Goal: Information Seeking & Learning: Learn about a topic

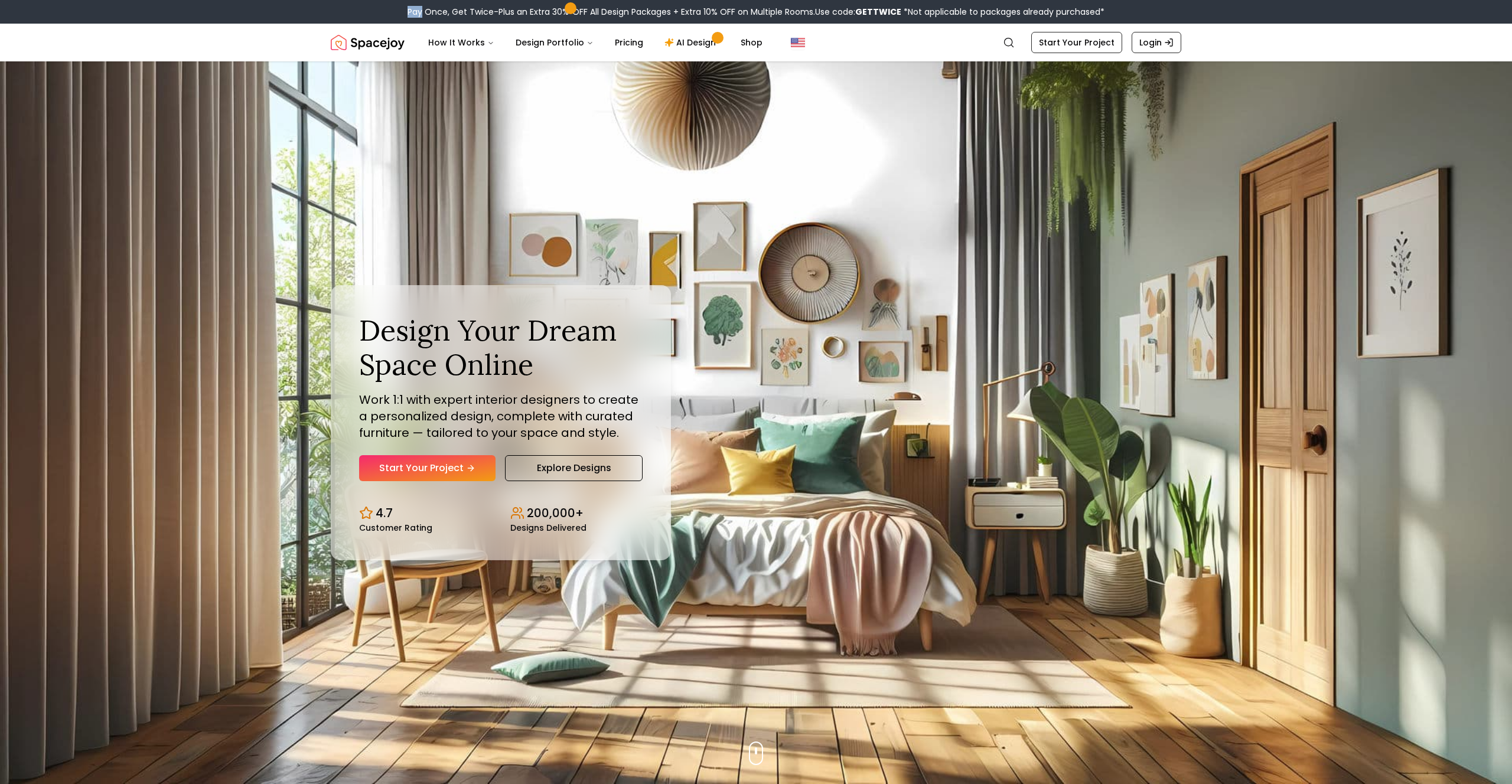
drag, startPoint x: 408, startPoint y: 11, endPoint x: 422, endPoint y: 10, distance: 14.0
click at [422, 10] on div "Pay Once, Get Twice-Plus an Extra 30% OFF All Design Packages + Extra 10% OFF o…" at bounding box center [756, 12] width 697 height 12
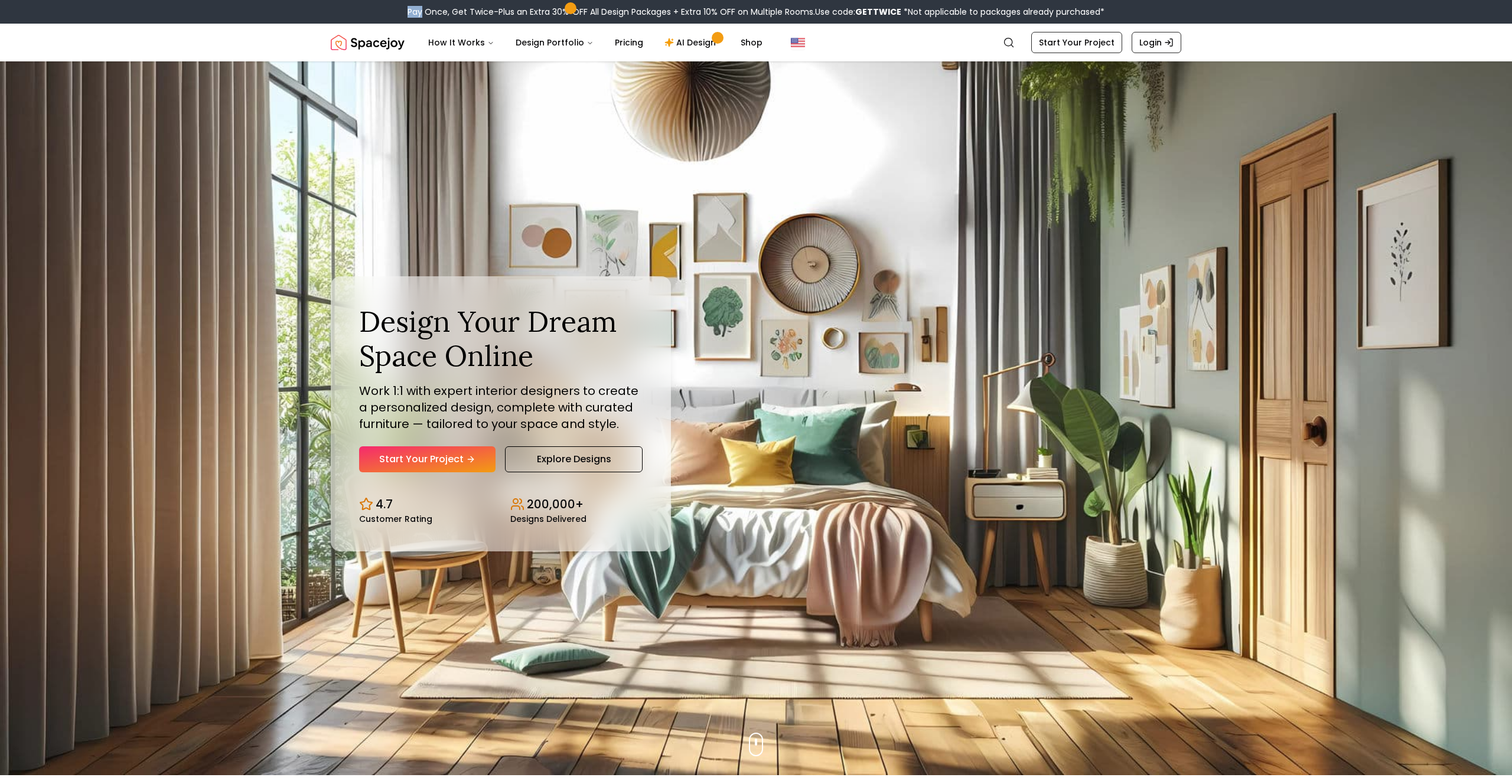
click at [392, 11] on div "Pay Once, Get Twice-Plus an Extra 30% OFF All Design Packages + Extra 10% OFF o…" at bounding box center [756, 12] width 1512 height 24
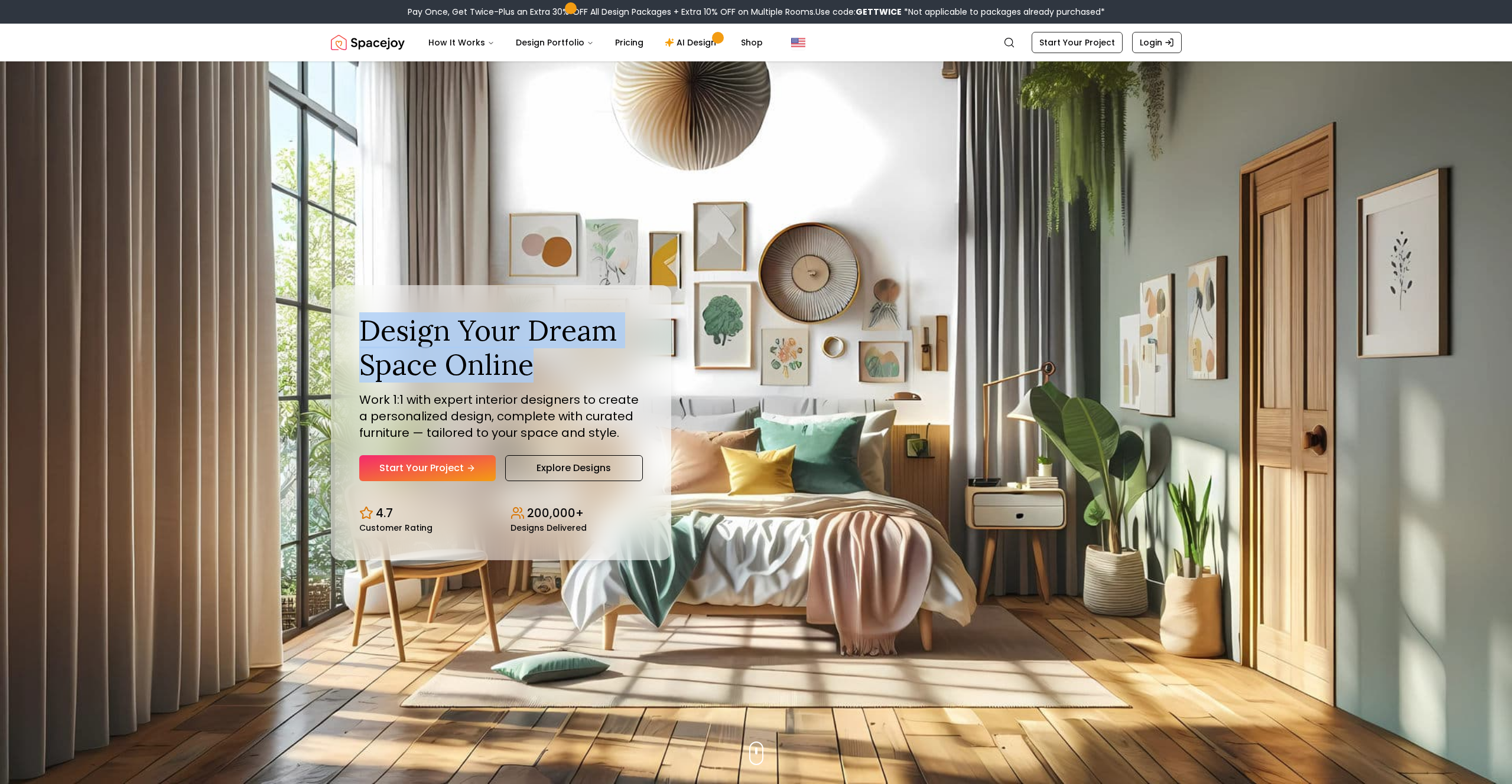
drag, startPoint x: 360, startPoint y: 333, endPoint x: 580, endPoint y: 371, distance: 223.3
click at [587, 371] on h1 "Design Your Dream Space Online" at bounding box center [501, 347] width 283 height 68
click at [814, 245] on div "Design Your Dream Space Online Work 1:1 with expert interior designers to creat…" at bounding box center [756, 423] width 907 height 723
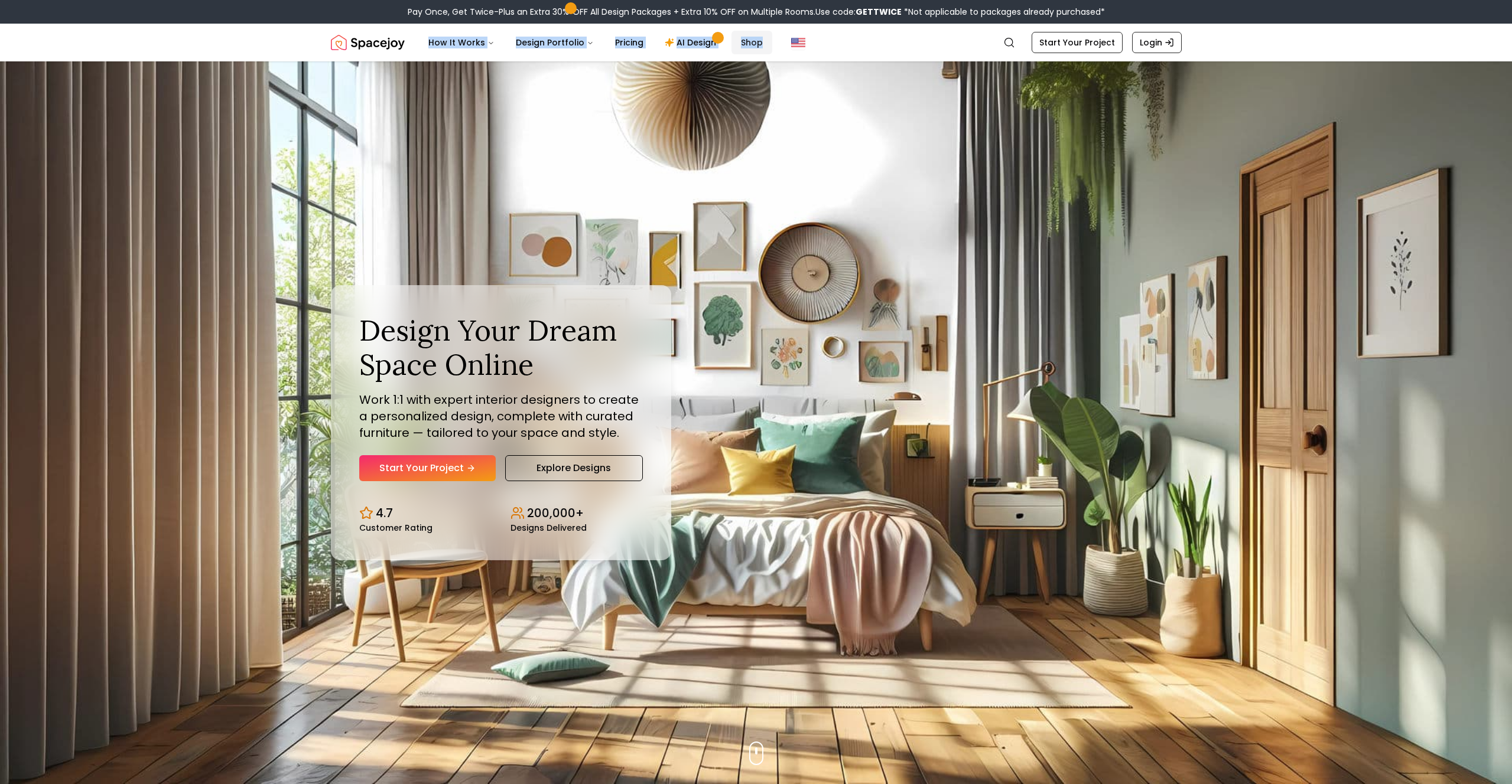
drag, startPoint x: 418, startPoint y: 36, endPoint x: 756, endPoint y: 41, distance: 338.0
click at [756, 41] on nav "Spacejoy Search How It Works Design Portfolio Pricing AI Design Shop Search Sta…" at bounding box center [756, 42] width 851 height 38
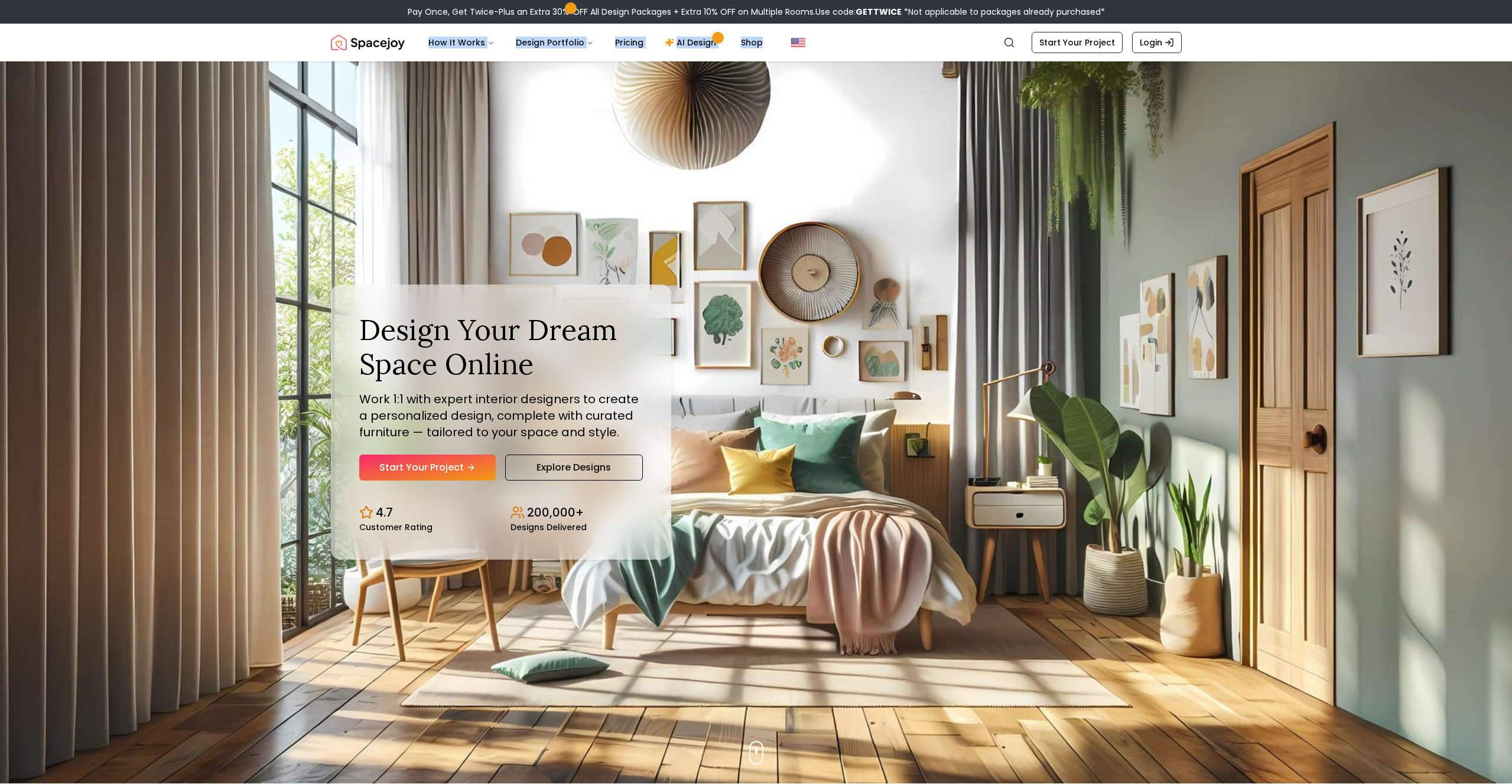
copy ul "How It Works Design Portfolio Pricing AI Design Shop"
click at [269, 38] on header "Spacejoy Search How It Works Design Portfolio Pricing AI Design Shop Search Sta…" at bounding box center [756, 42] width 1512 height 38
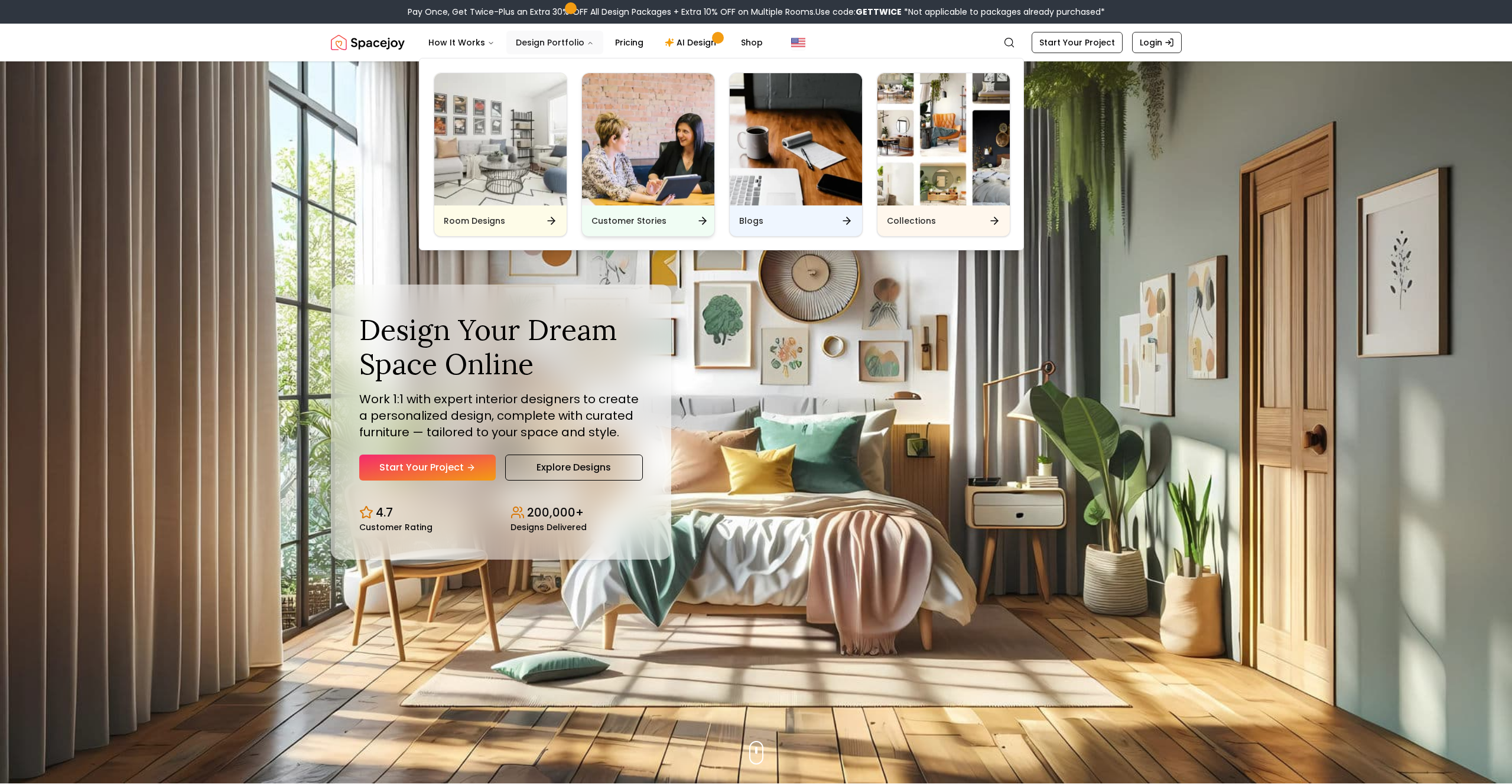
drag, startPoint x: 506, startPoint y: 42, endPoint x: 596, endPoint y: 83, distance: 98.9
click at [593, 54] on nav "How It Works Design Portfolio Pricing AI Design Shop Room Designs Customer Stor…" at bounding box center [595, 42] width 353 height 24
drag, startPoint x: 582, startPoint y: 30, endPoint x: 589, endPoint y: 51, distance: 22.1
click at [555, 49] on nav "Spacejoy Search How It Works Design Portfolio Pricing AI Design Shop Room Desig…" at bounding box center [756, 42] width 851 height 38
copy button "Design Portfolio"
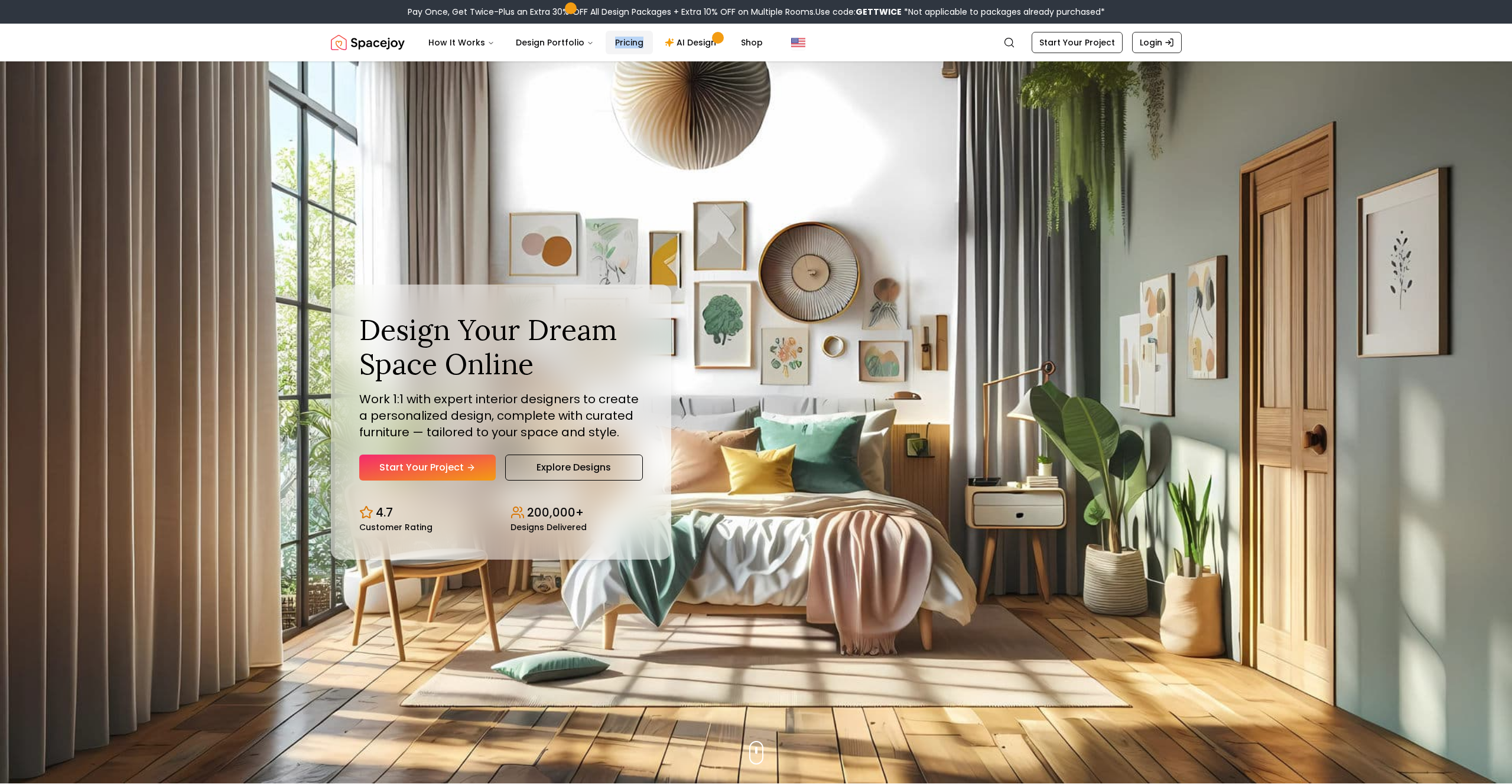
drag, startPoint x: 638, startPoint y: 38, endPoint x: 637, endPoint y: 47, distance: 9.1
click at [638, 46] on nav "Spacejoy Search How It Works Design Portfolio Pricing AI Design Shop Search Sta…" at bounding box center [756, 42] width 851 height 38
copy link "Pricing"
copy link "AI Design"
copy link "Shop"
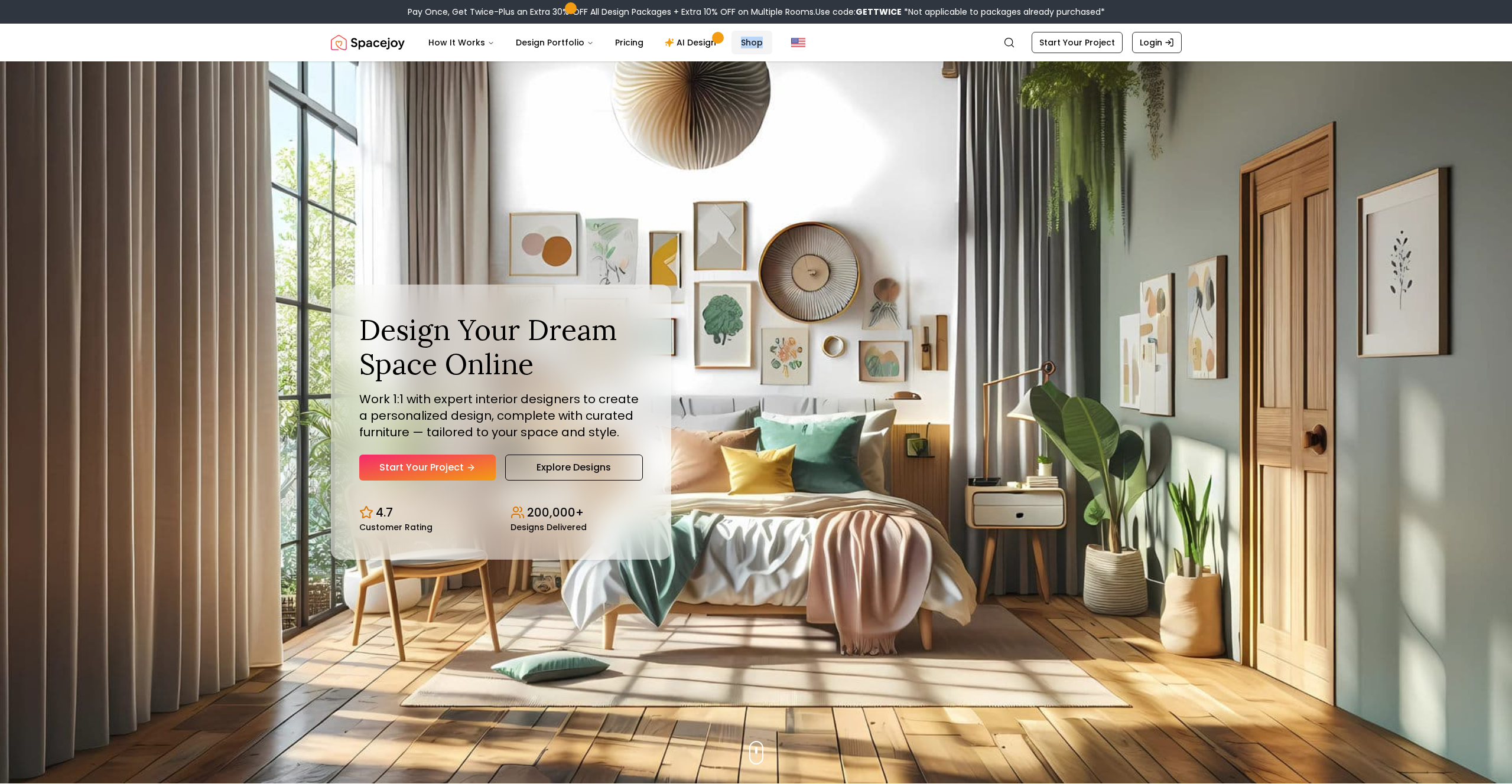
click at [745, 40] on link "Shop" at bounding box center [752, 42] width 41 height 24
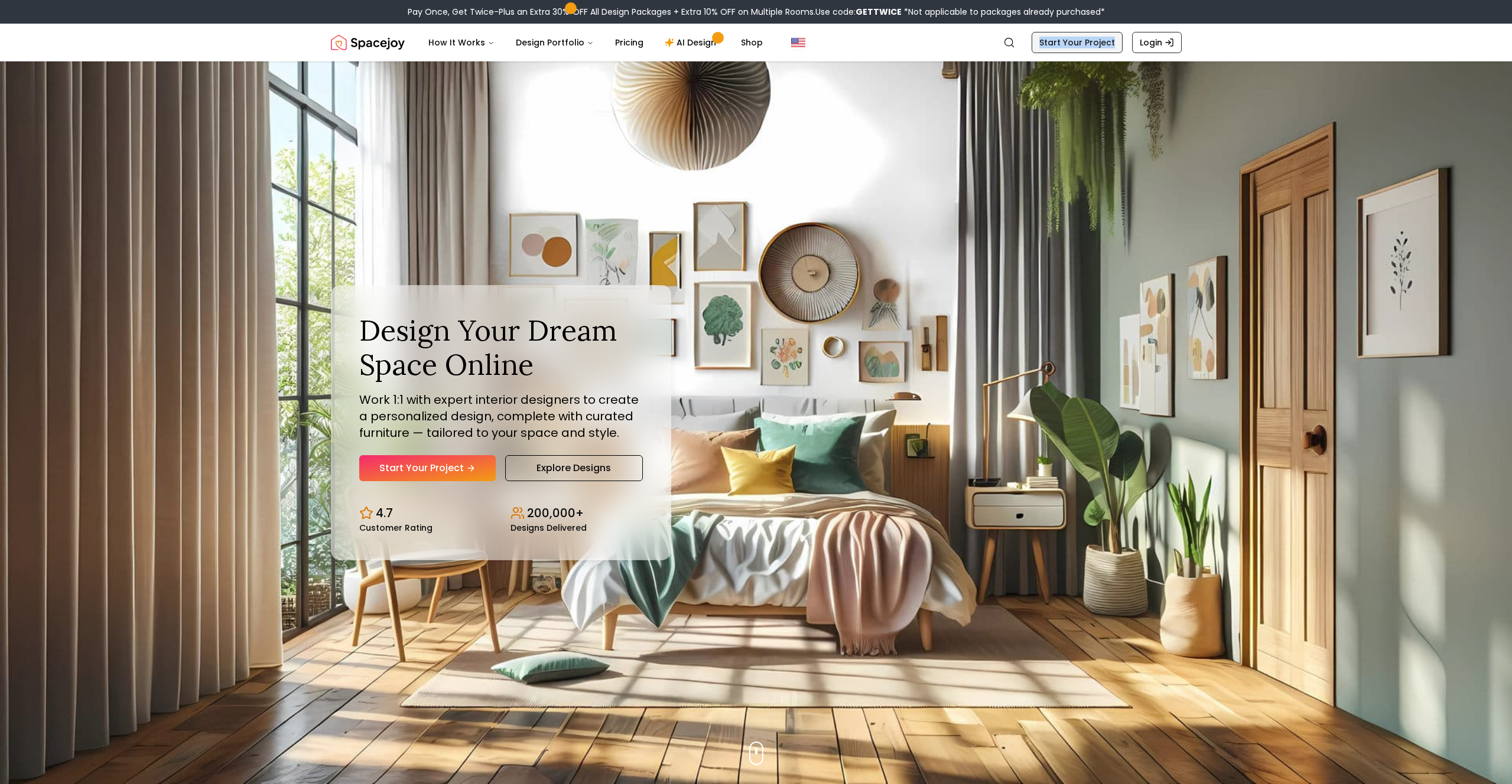
drag, startPoint x: 1040, startPoint y: 44, endPoint x: 1117, endPoint y: 43, distance: 77.0
click at [1117, 43] on div "Search Start Your Project Login" at bounding box center [1089, 42] width 185 height 21
copy link "Start Your Project"
click at [1226, 46] on header "Spacejoy Search How It Works Design Portfolio Pricing AI Design Shop Search Sta…" at bounding box center [756, 42] width 1512 height 38
drag, startPoint x: 1184, startPoint y: 45, endPoint x: 1140, endPoint y: 43, distance: 44.0
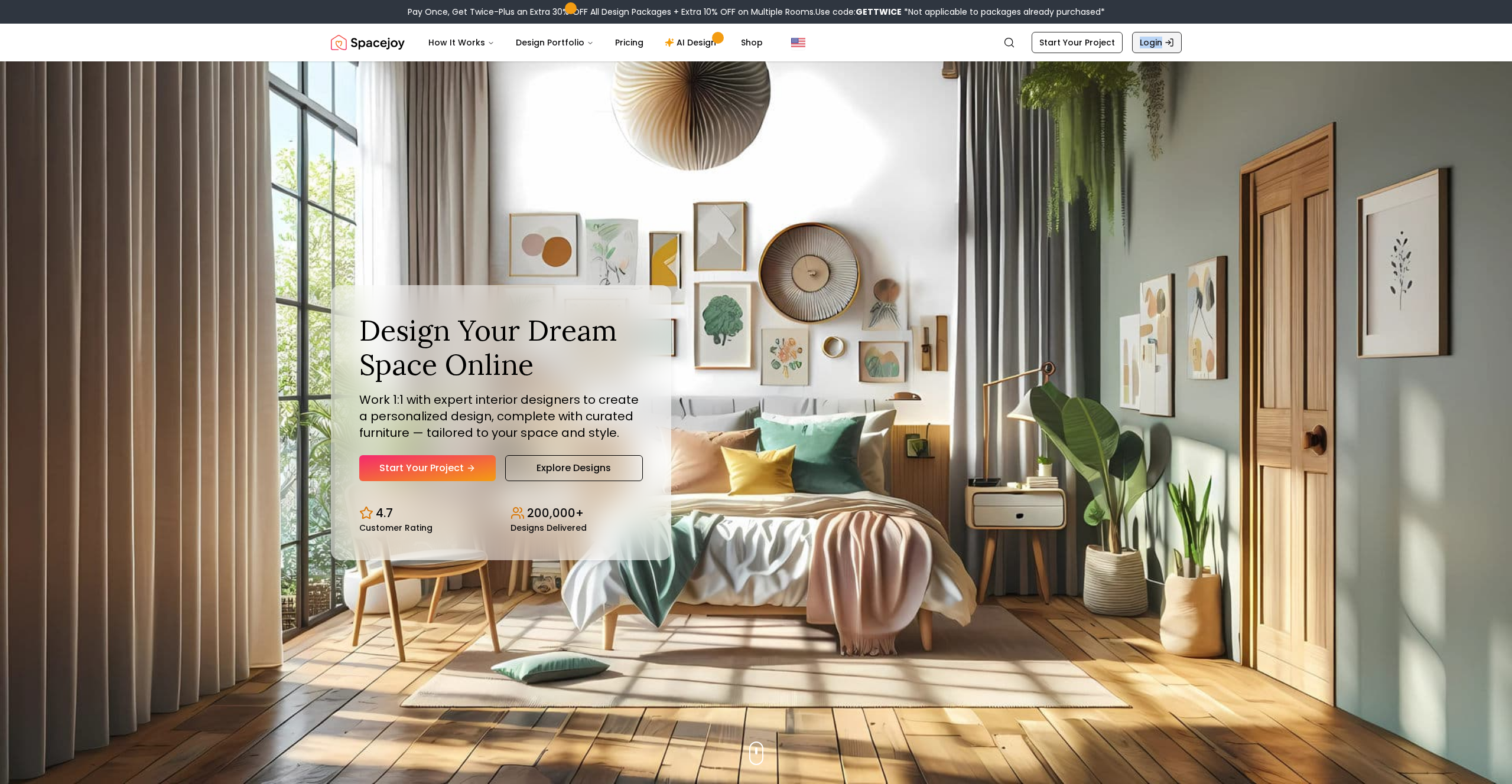
click at [1140, 43] on header "Spacejoy Search How It Works Design Portfolio Pricing AI Design Shop Search Sta…" at bounding box center [756, 42] width 1512 height 38
copy link "Login"
click at [1235, 44] on header "Spacejoy Search How It Works Design Portfolio Pricing AI Design Shop Search Sta…" at bounding box center [756, 42] width 1512 height 38
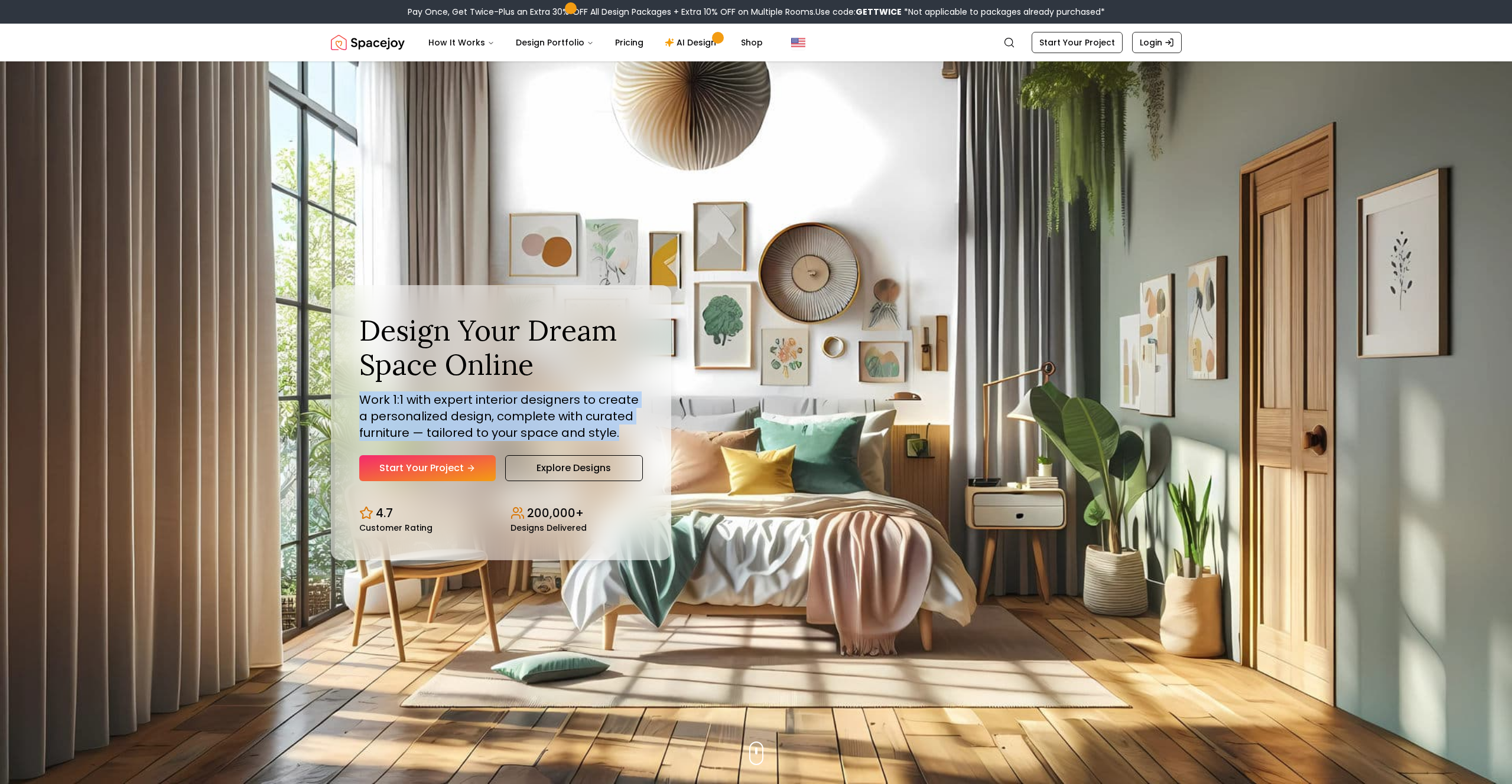
drag, startPoint x: 360, startPoint y: 396, endPoint x: 611, endPoint y: 417, distance: 251.9
click at [620, 427] on p "Work 1:1 with expert interior designers to create a personalized design, comple…" at bounding box center [501, 416] width 283 height 50
copy p "Work 1:1 with expert interior designers to create a personalized design, comple…"
click at [1013, 42] on icon "Global" at bounding box center [1009, 42] width 12 height 12
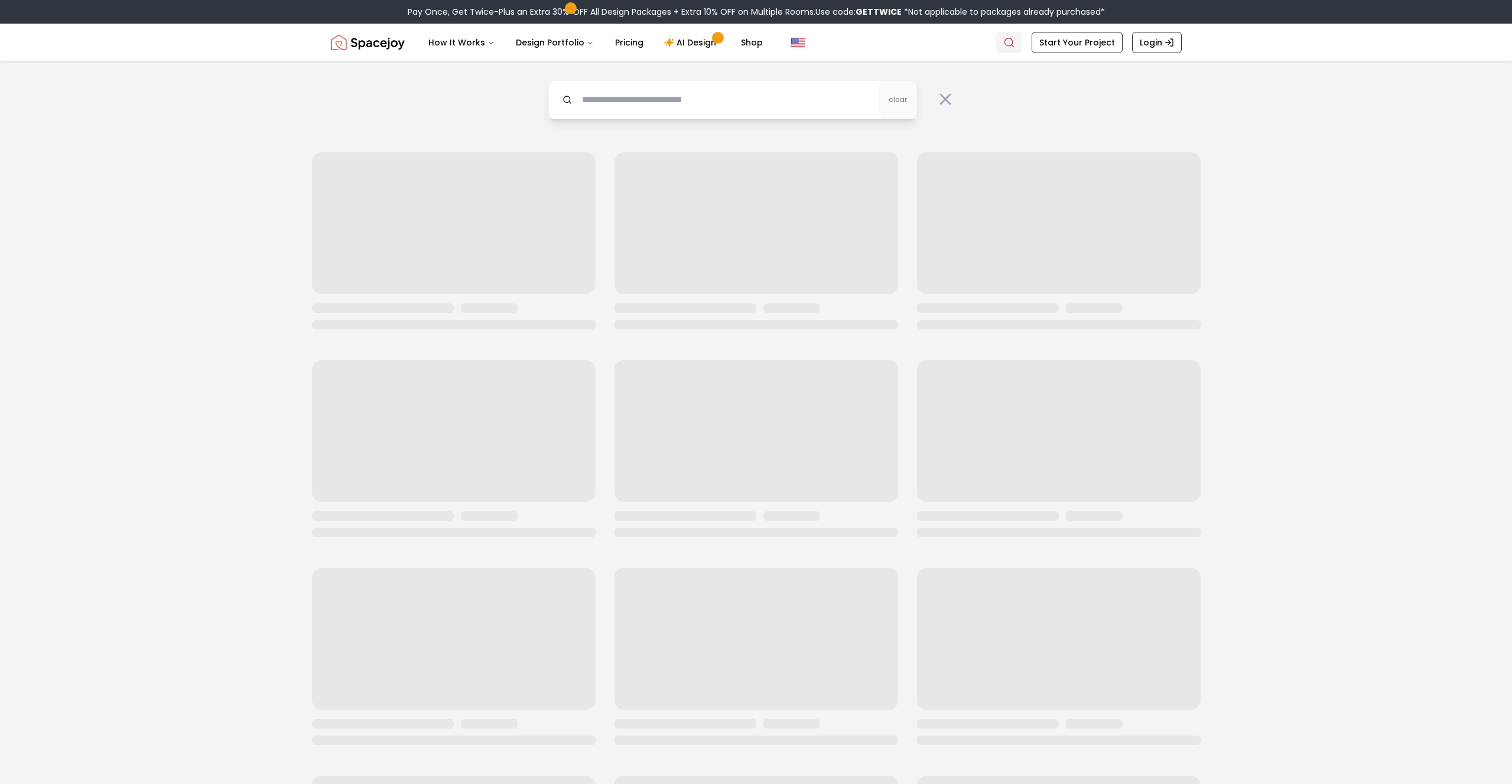
click at [1013, 42] on icon "Global" at bounding box center [1009, 42] width 12 height 12
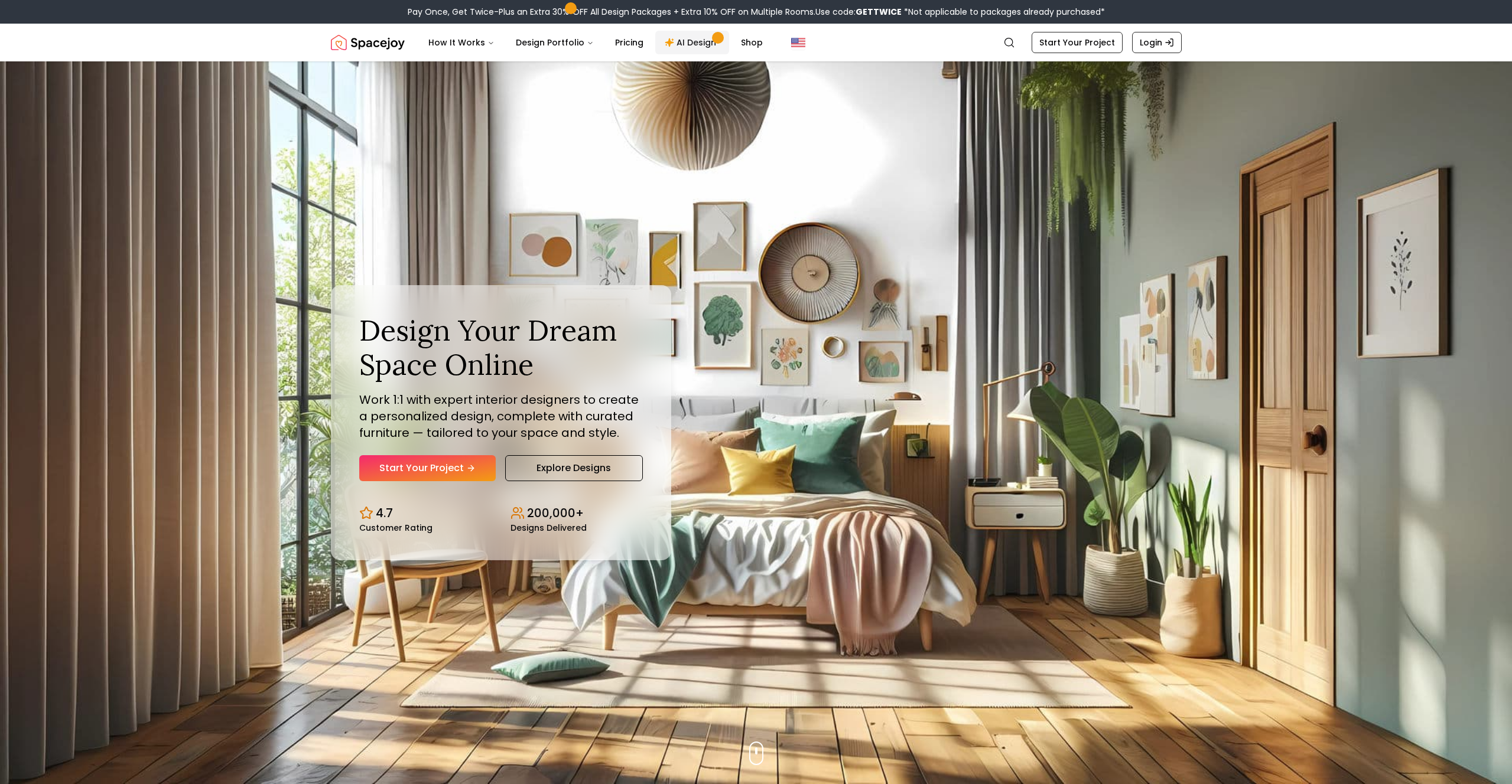
click at [701, 47] on link "AI Design" at bounding box center [692, 42] width 74 height 24
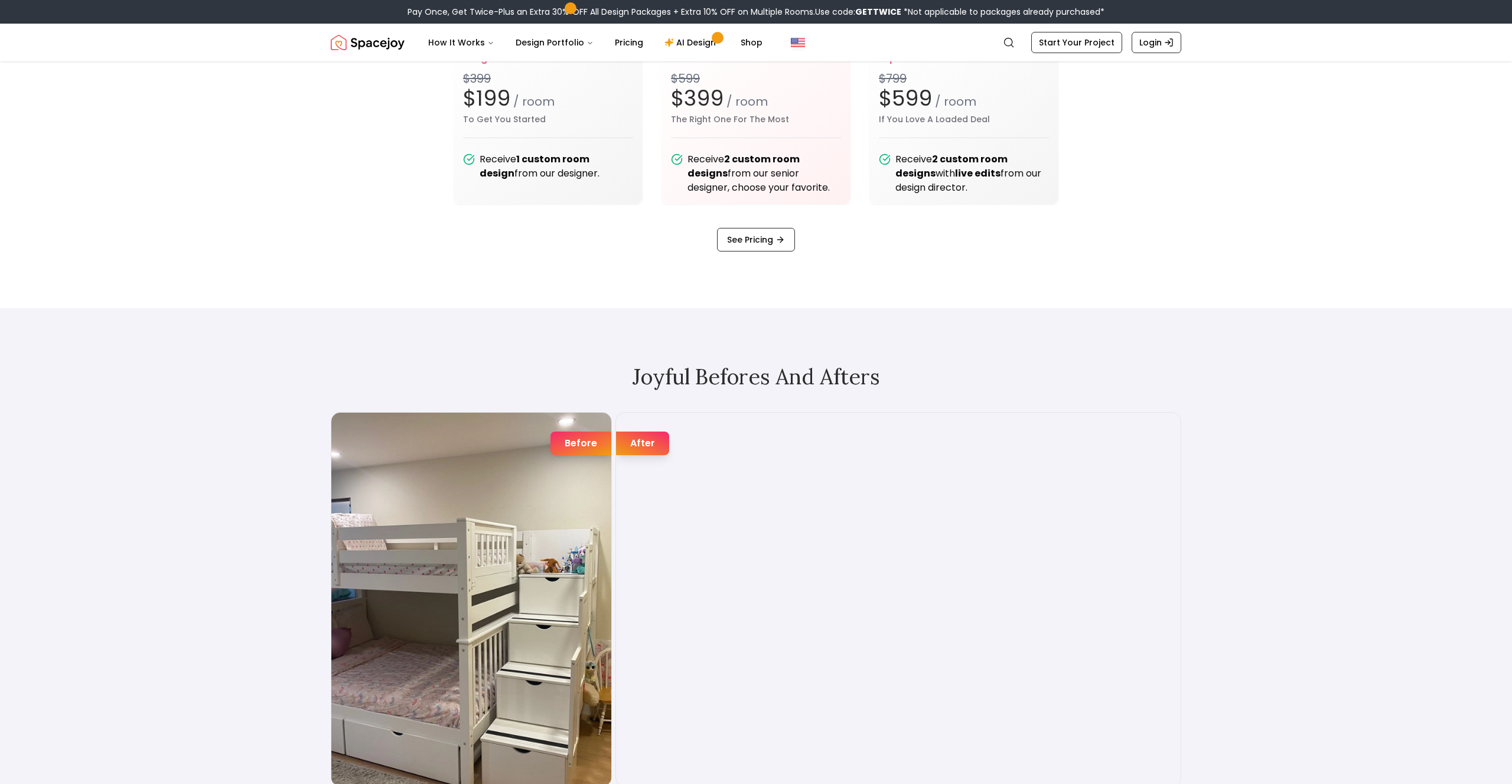
scroll to position [2141, 0]
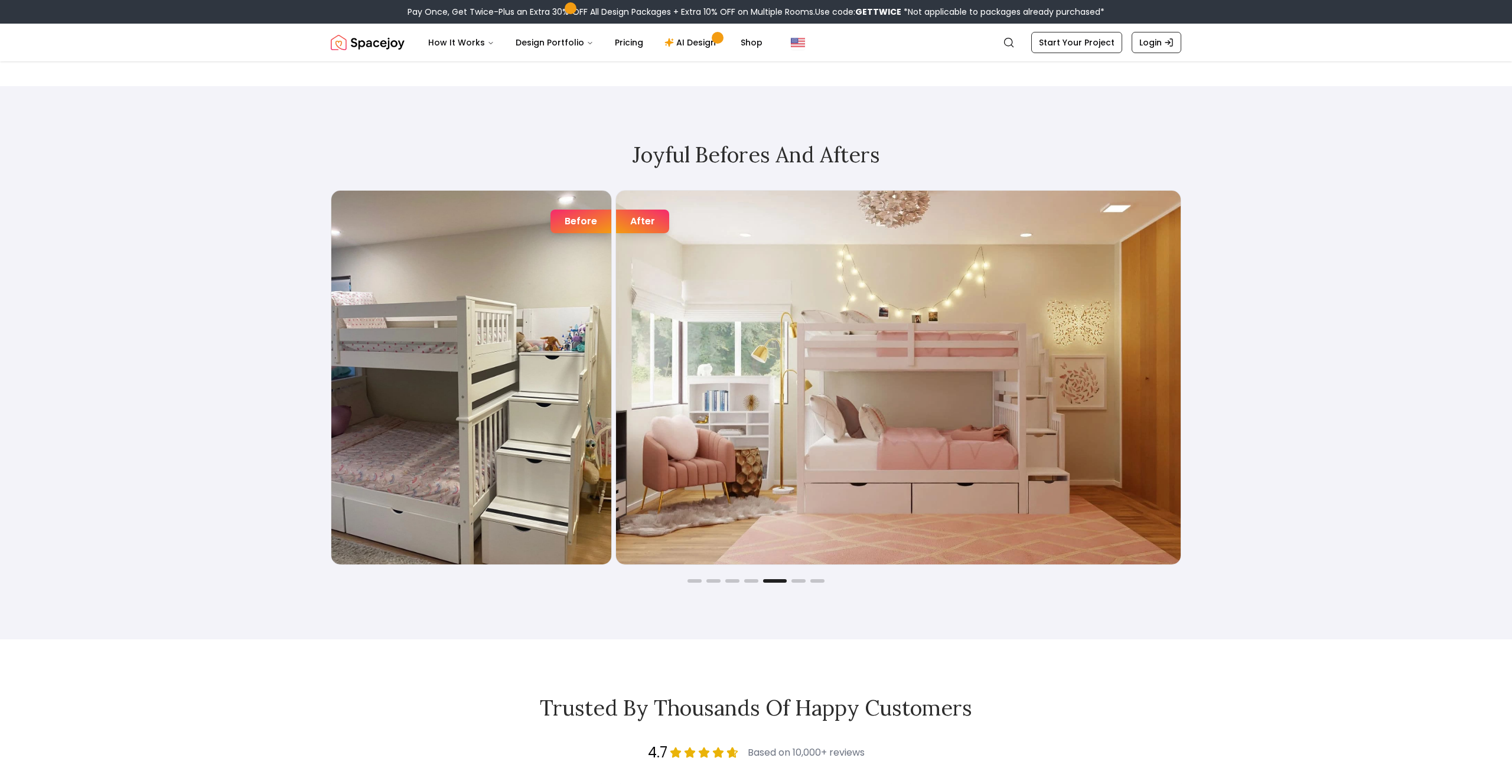
click at [569, 223] on div "Before" at bounding box center [581, 221] width 61 height 24
click at [618, 222] on div "After" at bounding box center [643, 221] width 53 height 24
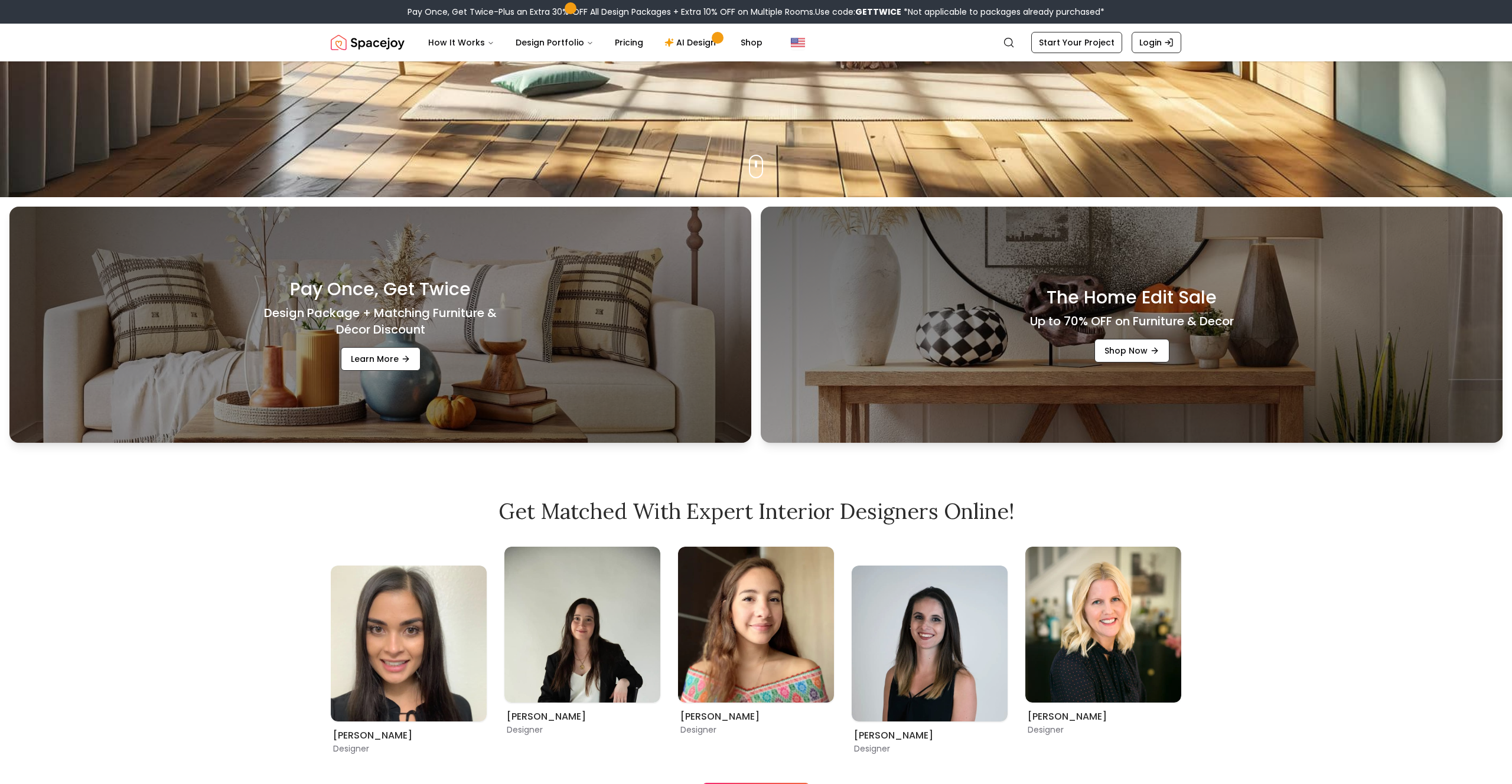
scroll to position [0, 0]
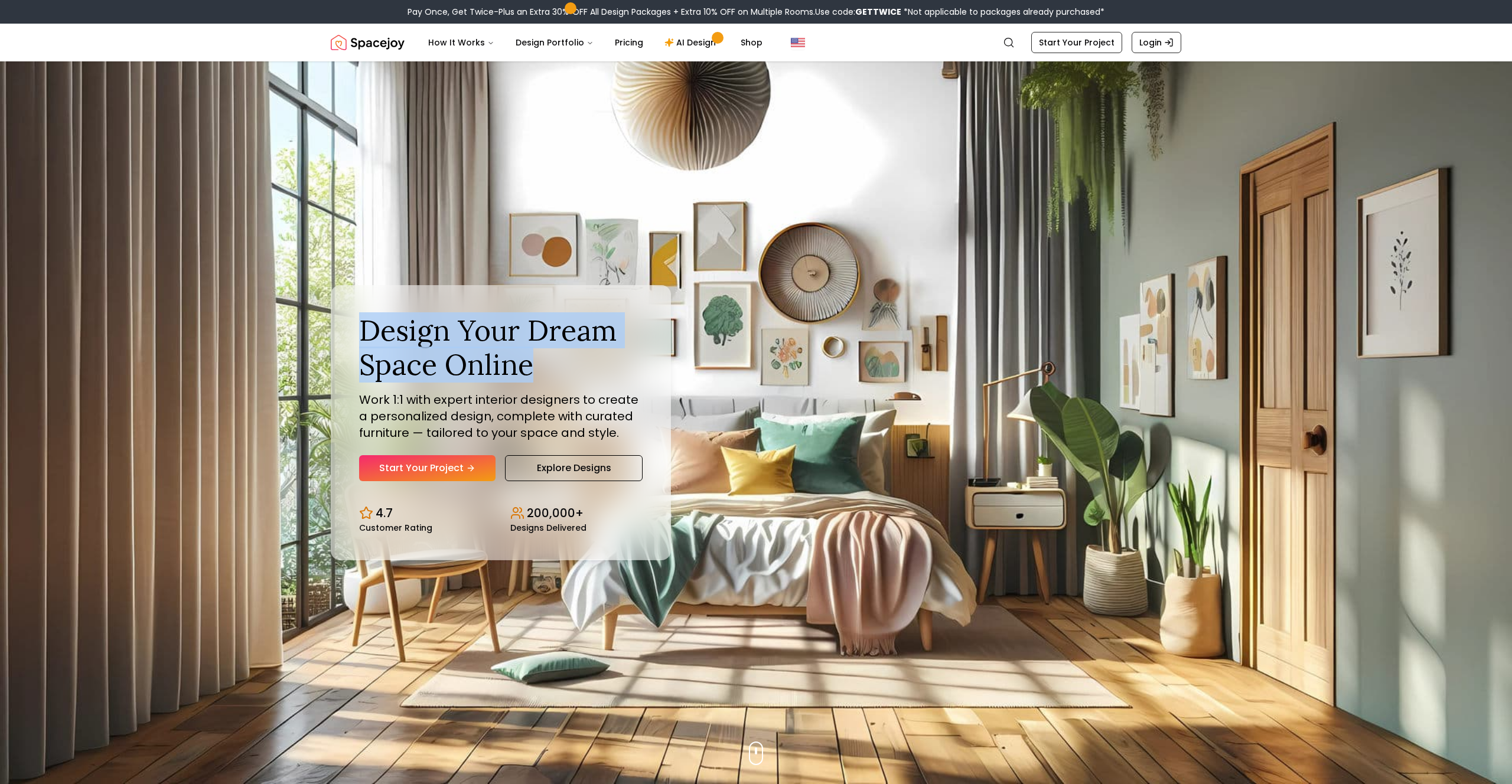
drag, startPoint x: 360, startPoint y: 333, endPoint x: 536, endPoint y: 380, distance: 182.2
click at [536, 380] on h1 "Design Your Dream Space Online" at bounding box center [501, 347] width 283 height 68
copy h1 "Design Your Dream Space Online"
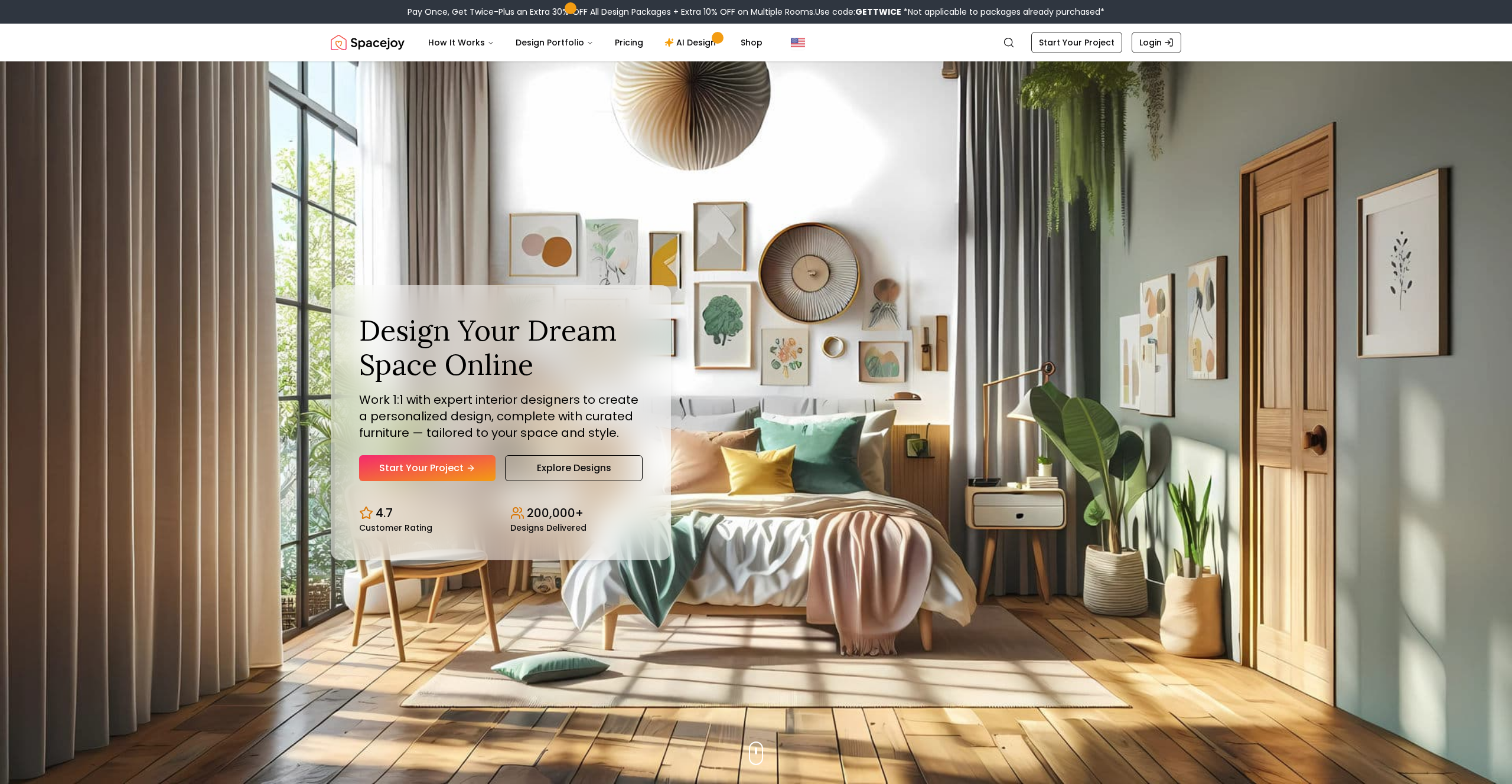
drag, startPoint x: 503, startPoint y: 397, endPoint x: 470, endPoint y: 452, distance: 64.1
click at [500, 400] on p "Work 1:1 with expert interior designers to create a personalized design, comple…" at bounding box center [501, 416] width 283 height 50
click at [449, 467] on link "Start Your Project" at bounding box center [428, 468] width 137 height 26
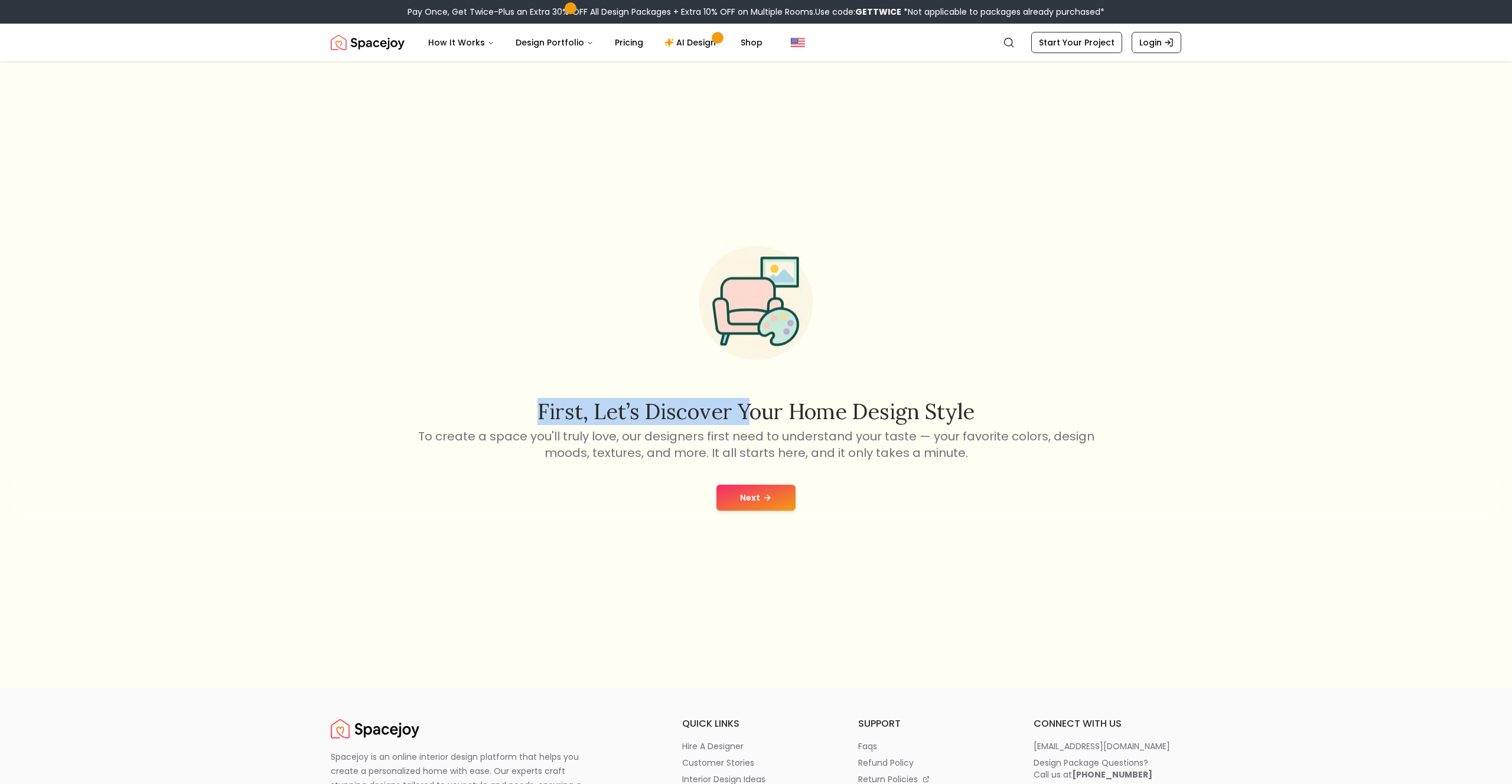
drag, startPoint x: 628, startPoint y: 411, endPoint x: 744, endPoint y: 410, distance: 116.0
click at [744, 410] on h2 "First, let’s discover your home design style" at bounding box center [756, 412] width 680 height 24
click at [805, 386] on div "First, let’s discover your home design style To create a space you'll truly lov…" at bounding box center [756, 345] width 680 height 232
click at [746, 496] on button "Next" at bounding box center [756, 498] width 79 height 26
click at [685, 41] on link "AI Design" at bounding box center [692, 42] width 74 height 24
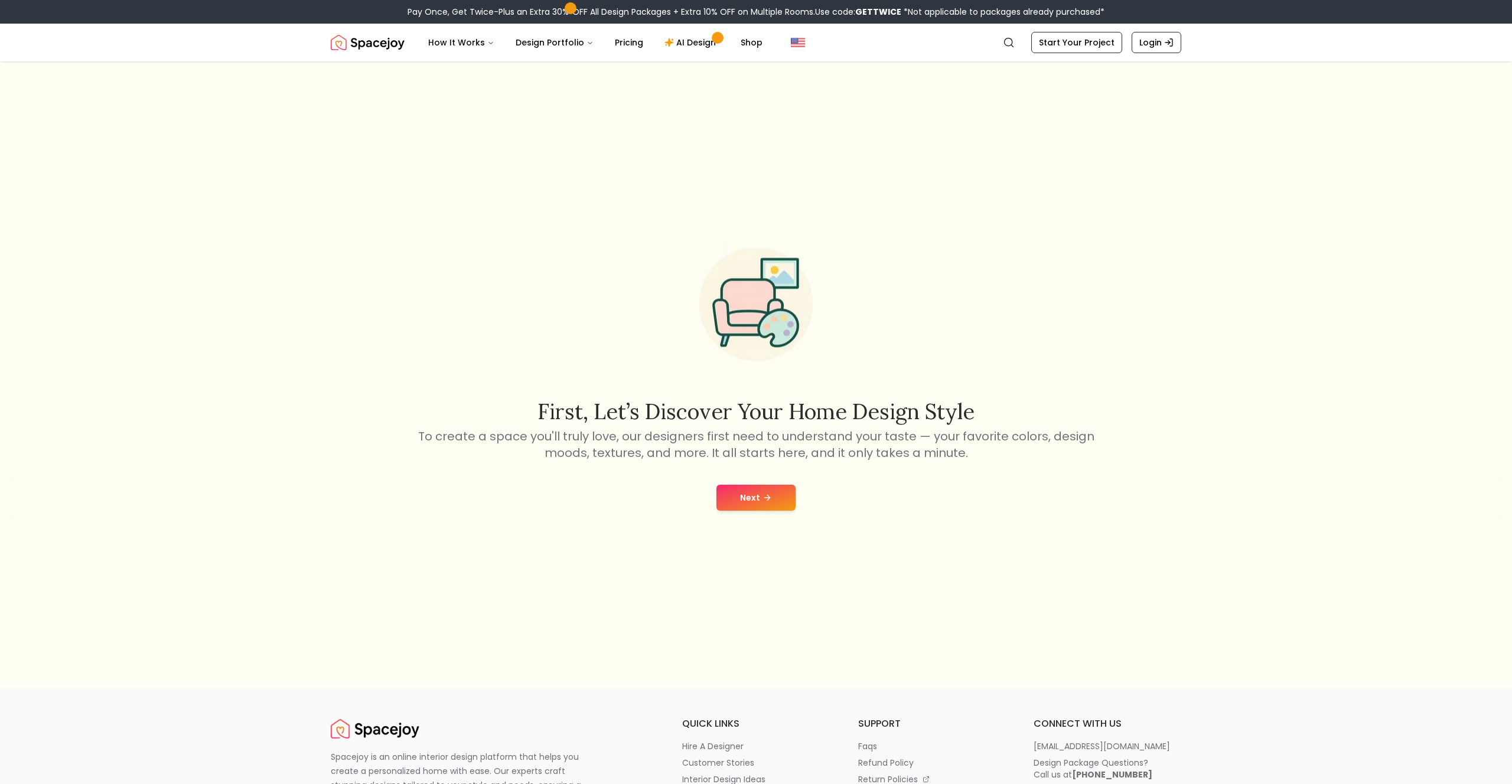
click at [373, 43] on img "Spacejoy" at bounding box center [367, 42] width 74 height 24
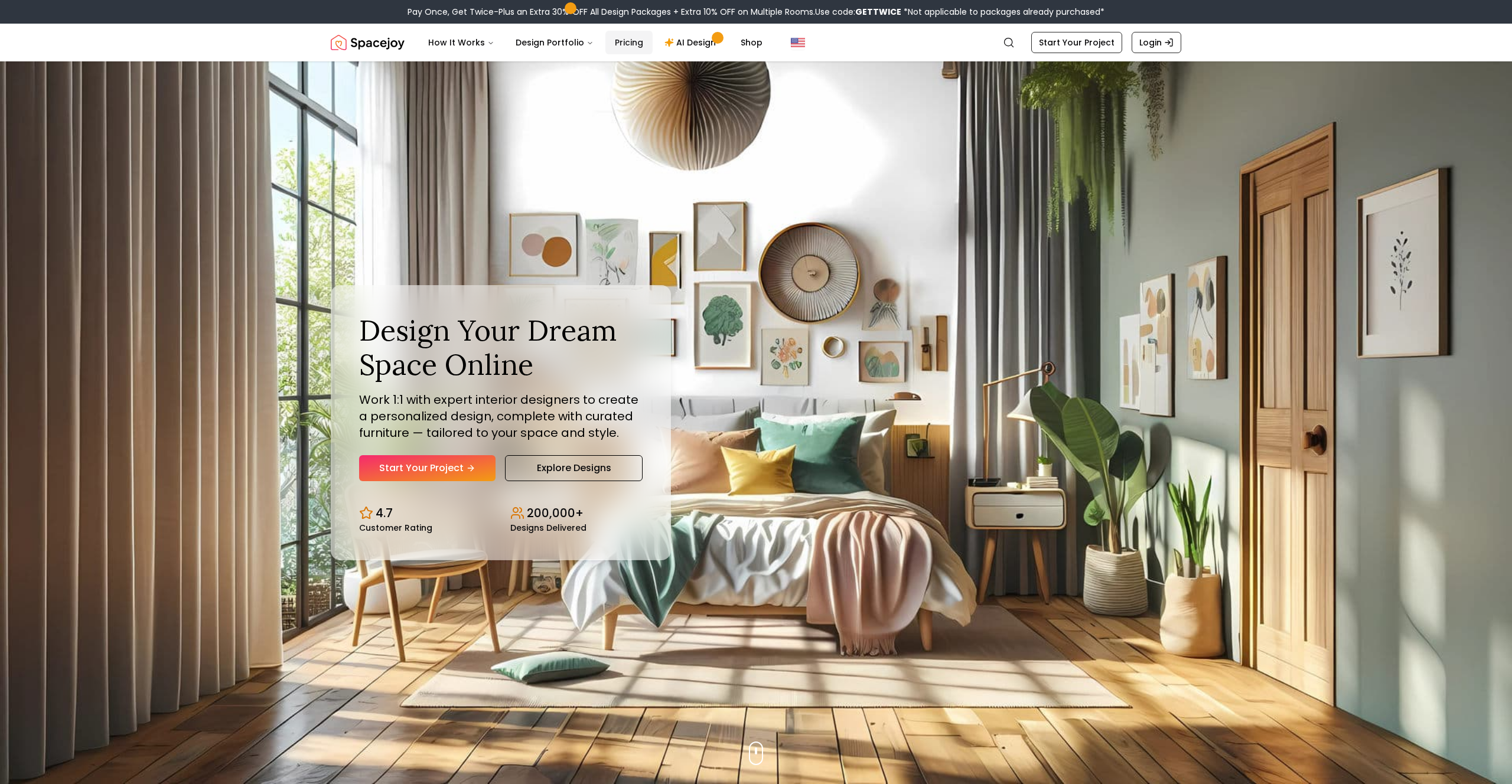
scroll to position [4, 0]
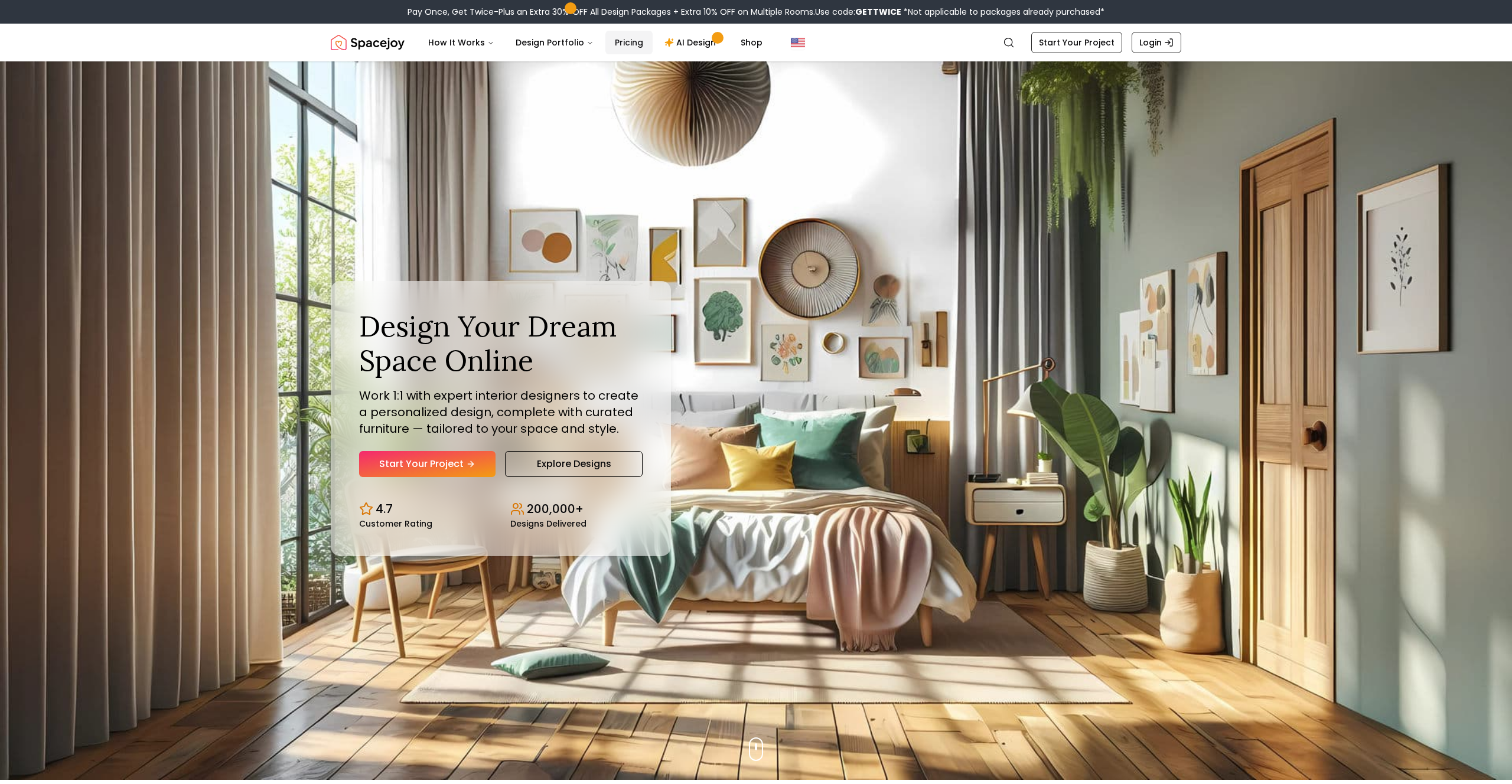
click at [616, 42] on link "Pricing" at bounding box center [629, 42] width 47 height 24
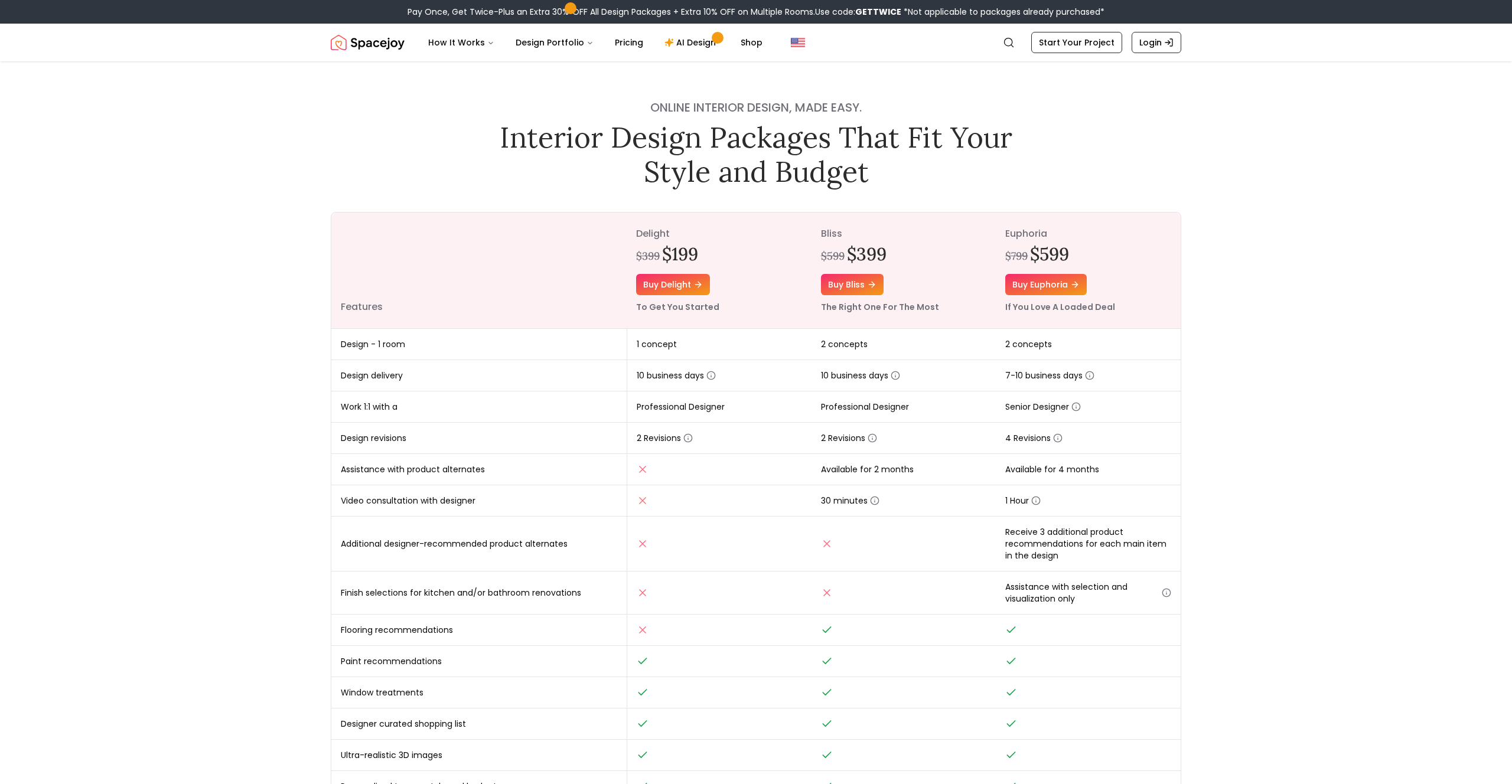
drag, startPoint x: 351, startPoint y: 41, endPoint x: 342, endPoint y: 40, distance: 9.1
click at [351, 41] on img "Spacejoy" at bounding box center [367, 42] width 74 height 24
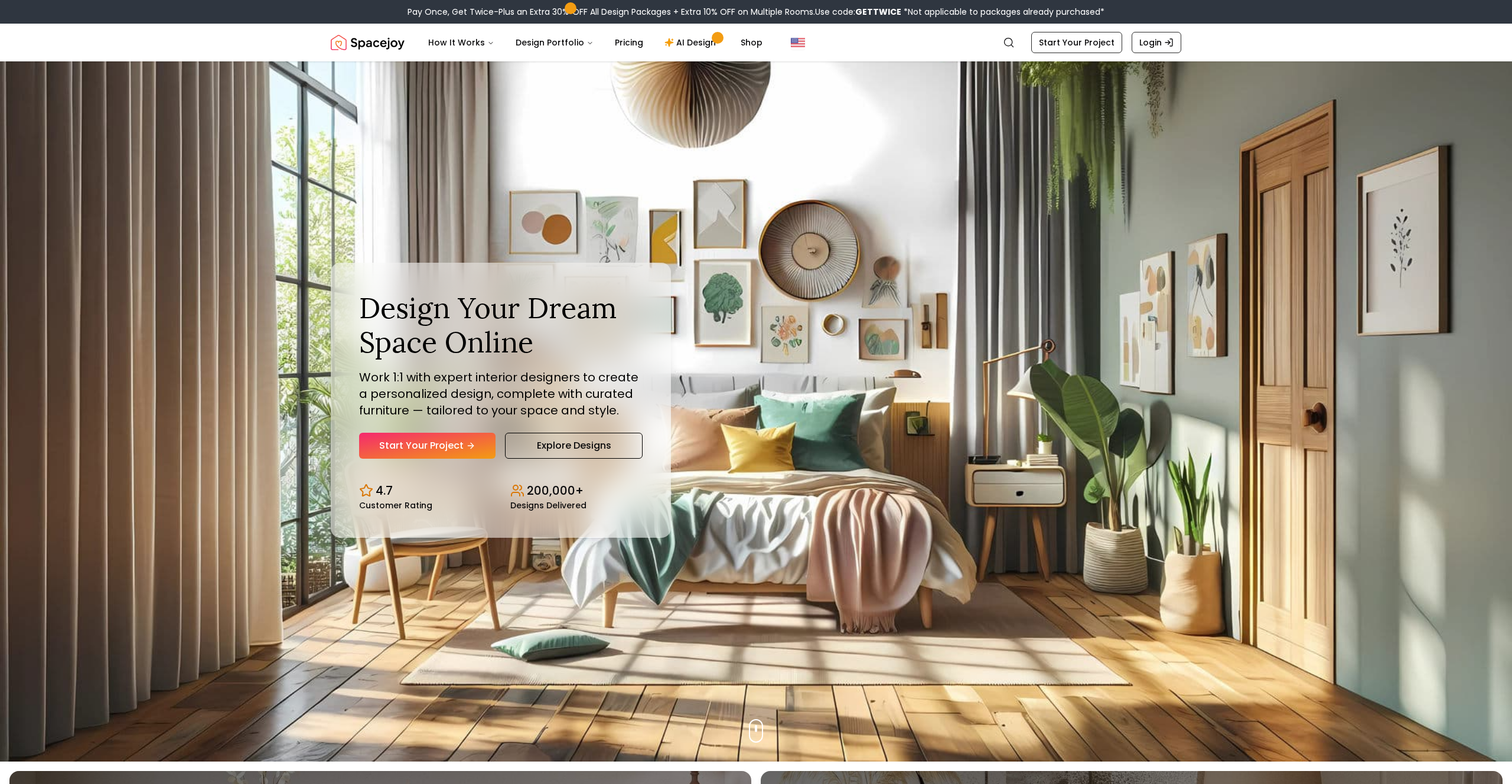
scroll to position [29, 0]
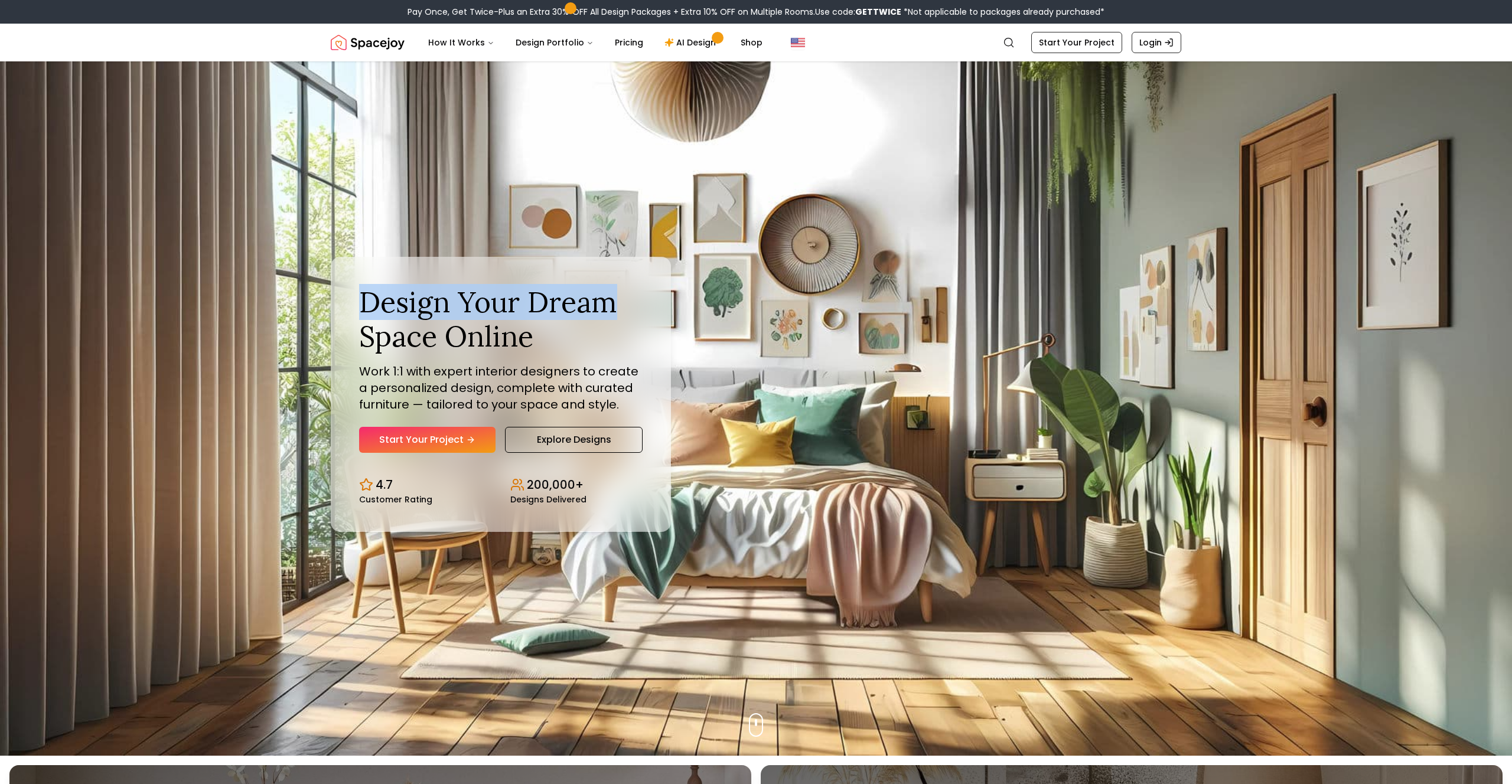
drag, startPoint x: 786, startPoint y: 277, endPoint x: 863, endPoint y: 313, distance: 85.0
click at [863, 313] on div "Design Your Dream Space Online Work 1:1 with expert interior designers to creat…" at bounding box center [756, 394] width 907 height 723
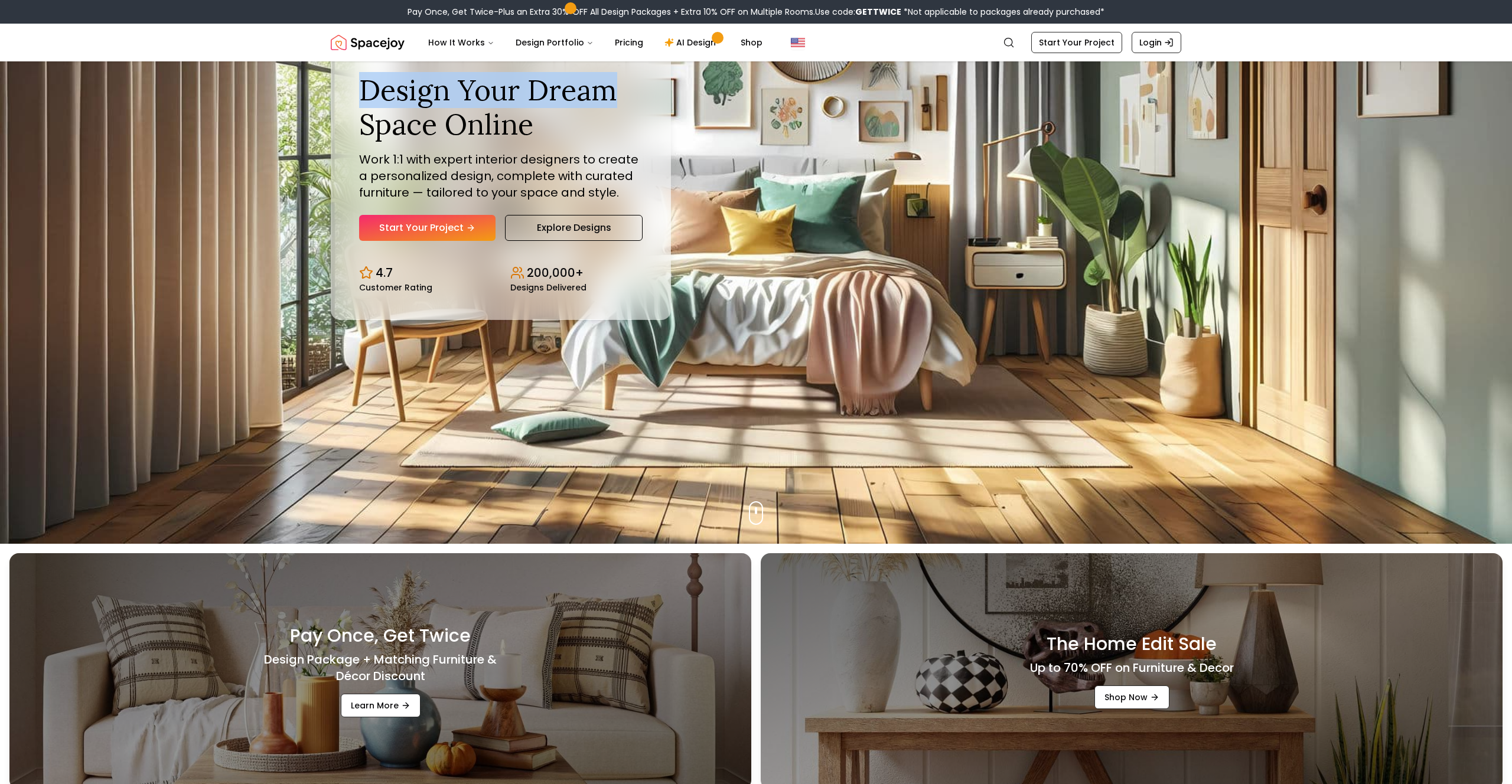
scroll to position [0, 0]
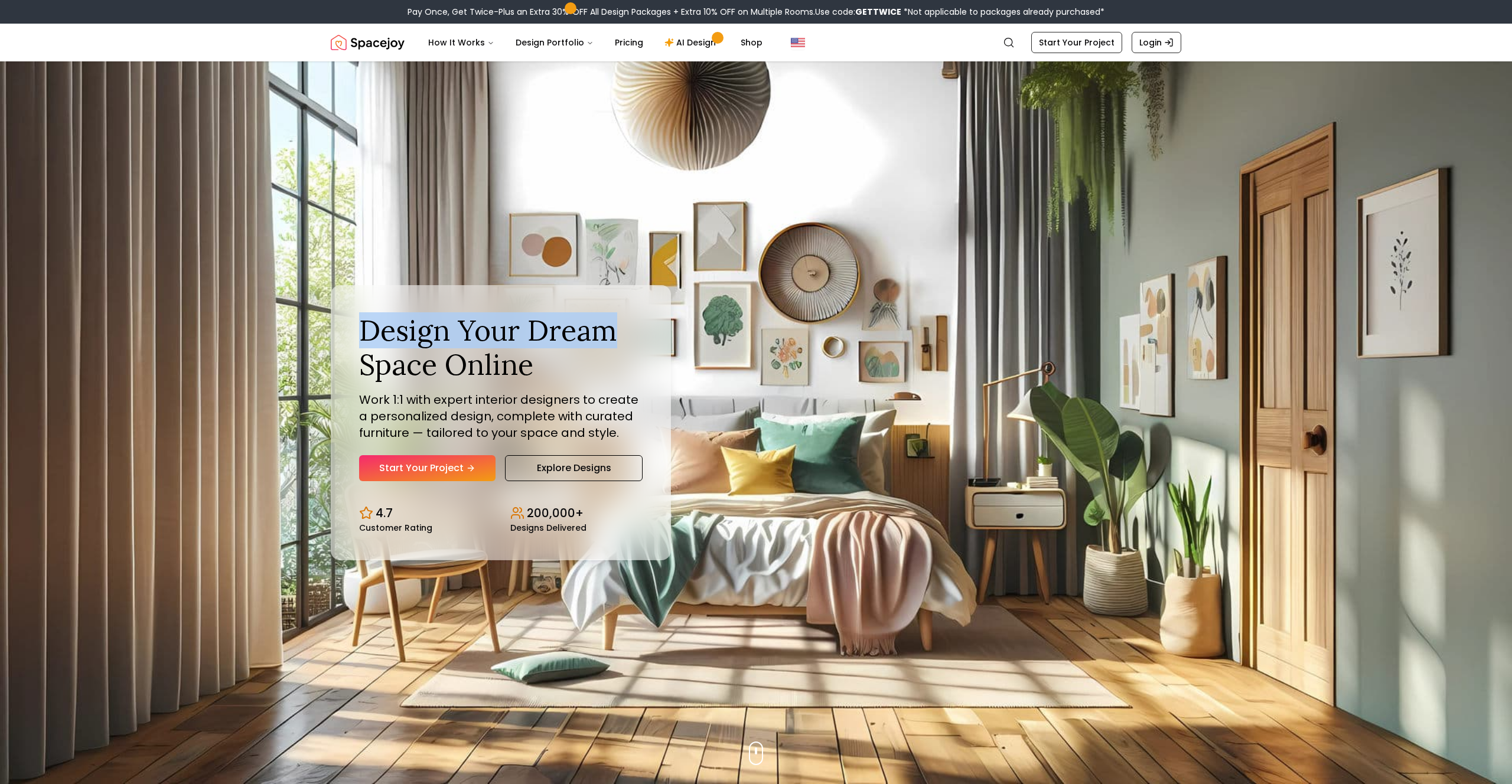
drag, startPoint x: 393, startPoint y: 340, endPoint x: 373, endPoint y: 337, distance: 20.2
click at [393, 340] on h1 "Design Your Dream Space Online" at bounding box center [501, 347] width 283 height 68
drag, startPoint x: 360, startPoint y: 329, endPoint x: 558, endPoint y: 349, distance: 199.0
click at [538, 371] on h1 "Design Your Dream Space Online" at bounding box center [501, 347] width 283 height 68
copy h1 "Design Your Dream Space Online"
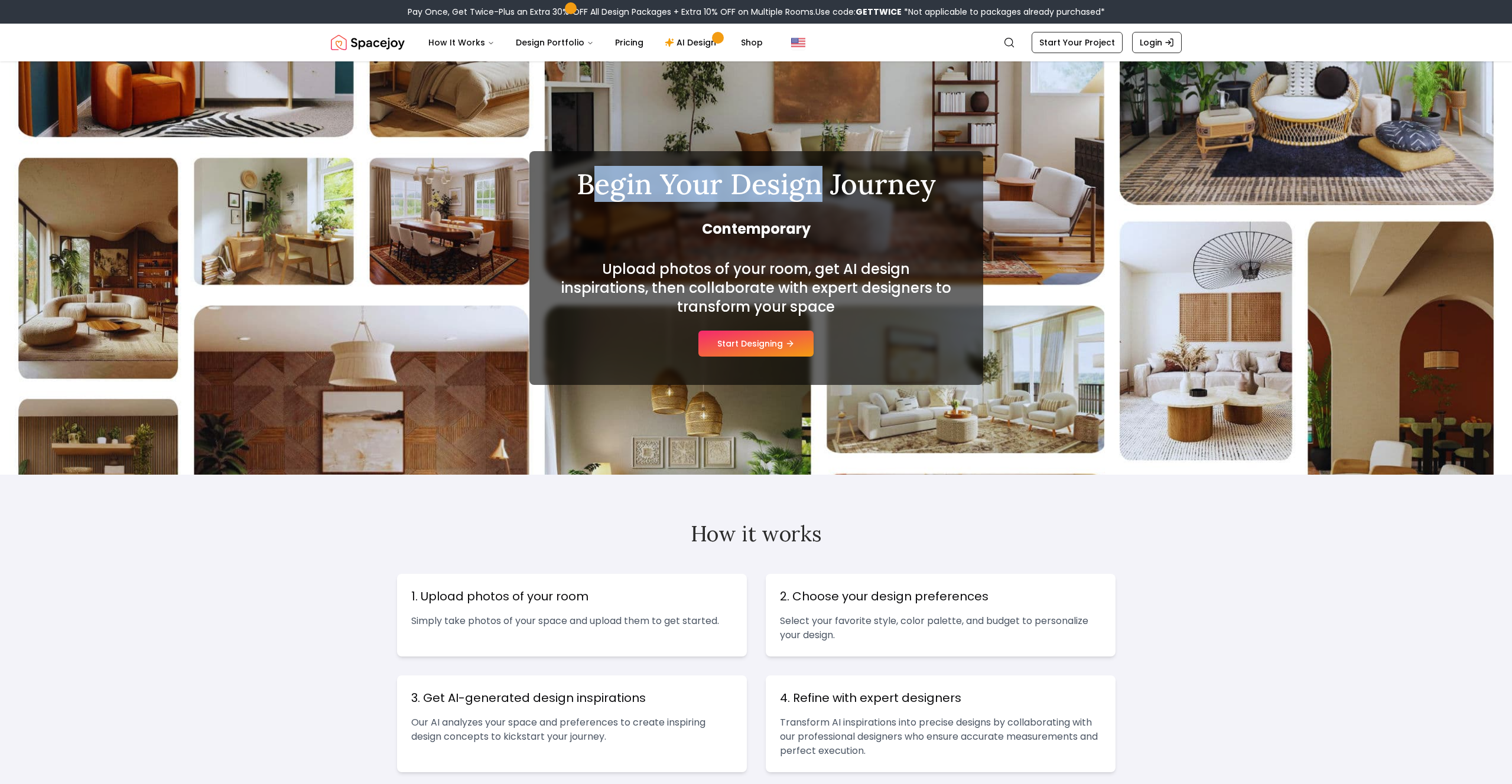
drag, startPoint x: 590, startPoint y: 185, endPoint x: 815, endPoint y: 180, distance: 225.1
click at [815, 180] on h1 "Begin Your Design Journey" at bounding box center [756, 185] width 397 height 29
click at [615, 178] on h1 "Begin Your Design Journey" at bounding box center [756, 185] width 397 height 29
drag, startPoint x: 577, startPoint y: 184, endPoint x: 935, endPoint y: 185, distance: 358.0
click at [935, 185] on h1 "Begin Your Design Journey" at bounding box center [756, 185] width 397 height 29
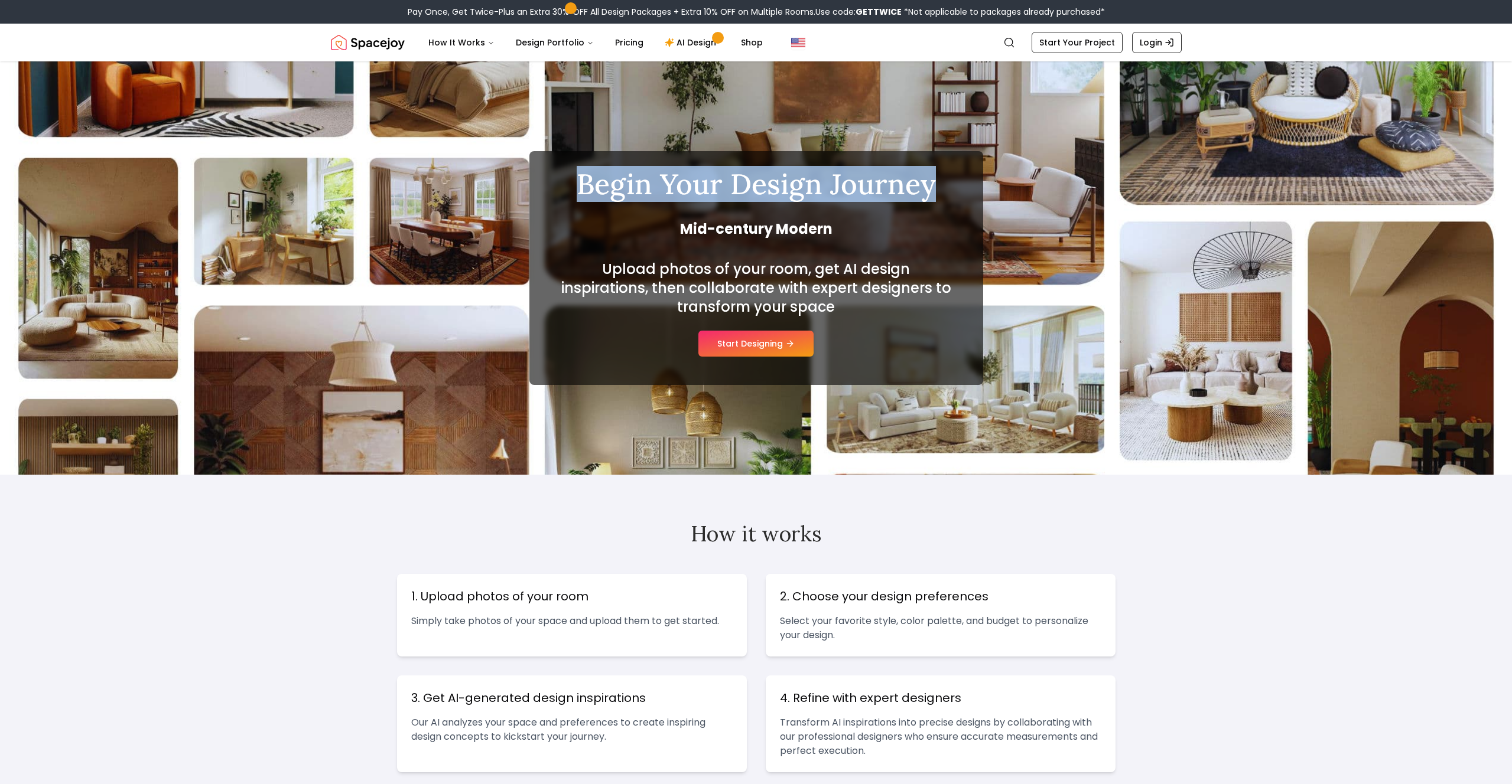
drag, startPoint x: 795, startPoint y: 176, endPoint x: 227, endPoint y: 12, distance: 591.2
click at [795, 176] on h1 "Begin Your Design Journey" at bounding box center [756, 185] width 397 height 29
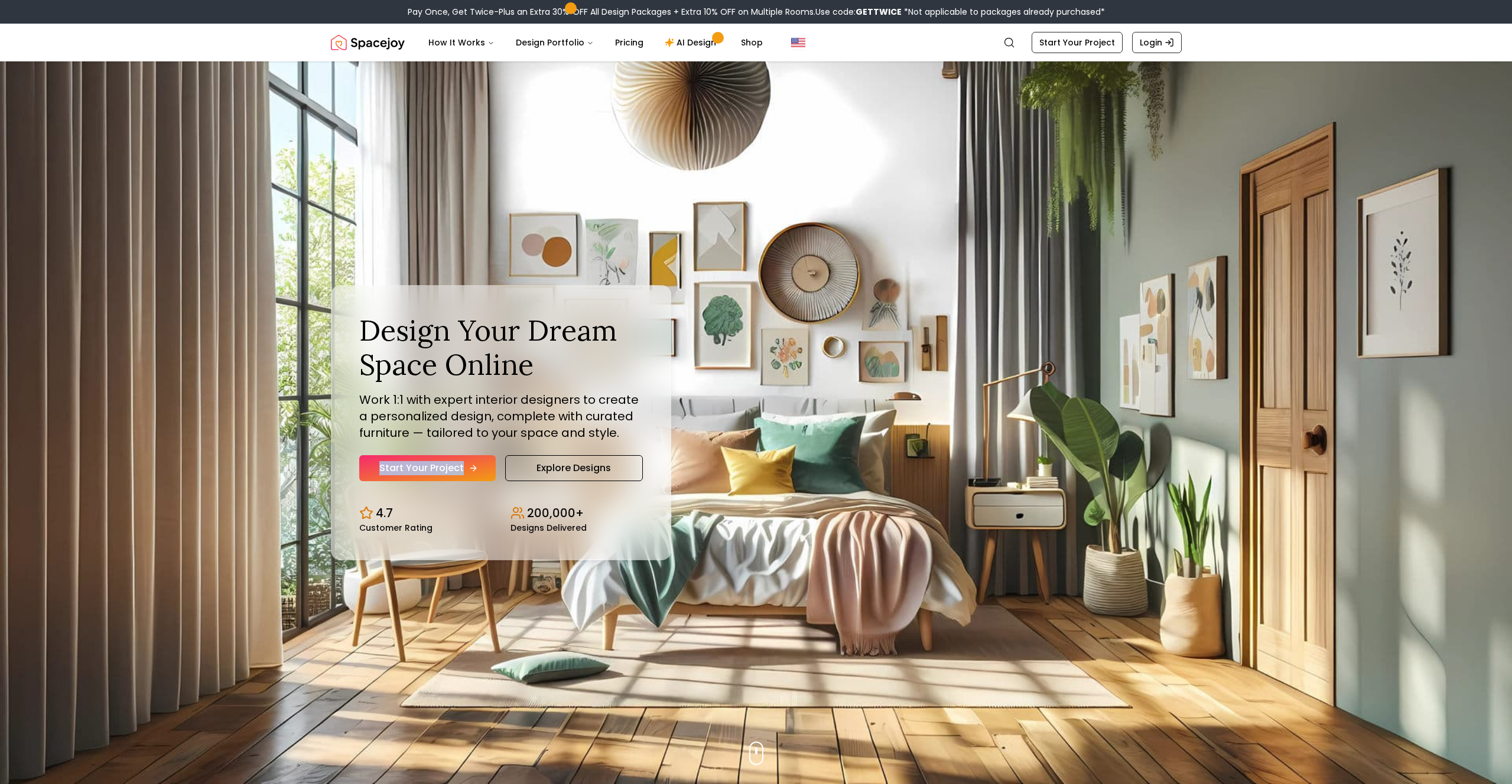
drag, startPoint x: 355, startPoint y: 463, endPoint x: 461, endPoint y: 467, distance: 106.1
click at [464, 467] on div "Design Your Dream Space Online Work 1:1 with expert interior designers to creat…" at bounding box center [501, 422] width 341 height 275
copy link "Start Your Project"
drag, startPoint x: 504, startPoint y: 467, endPoint x: 676, endPoint y: 461, distance: 172.1
click at [612, 465] on div "Start Your Project Explore Designs" at bounding box center [501, 468] width 283 height 26
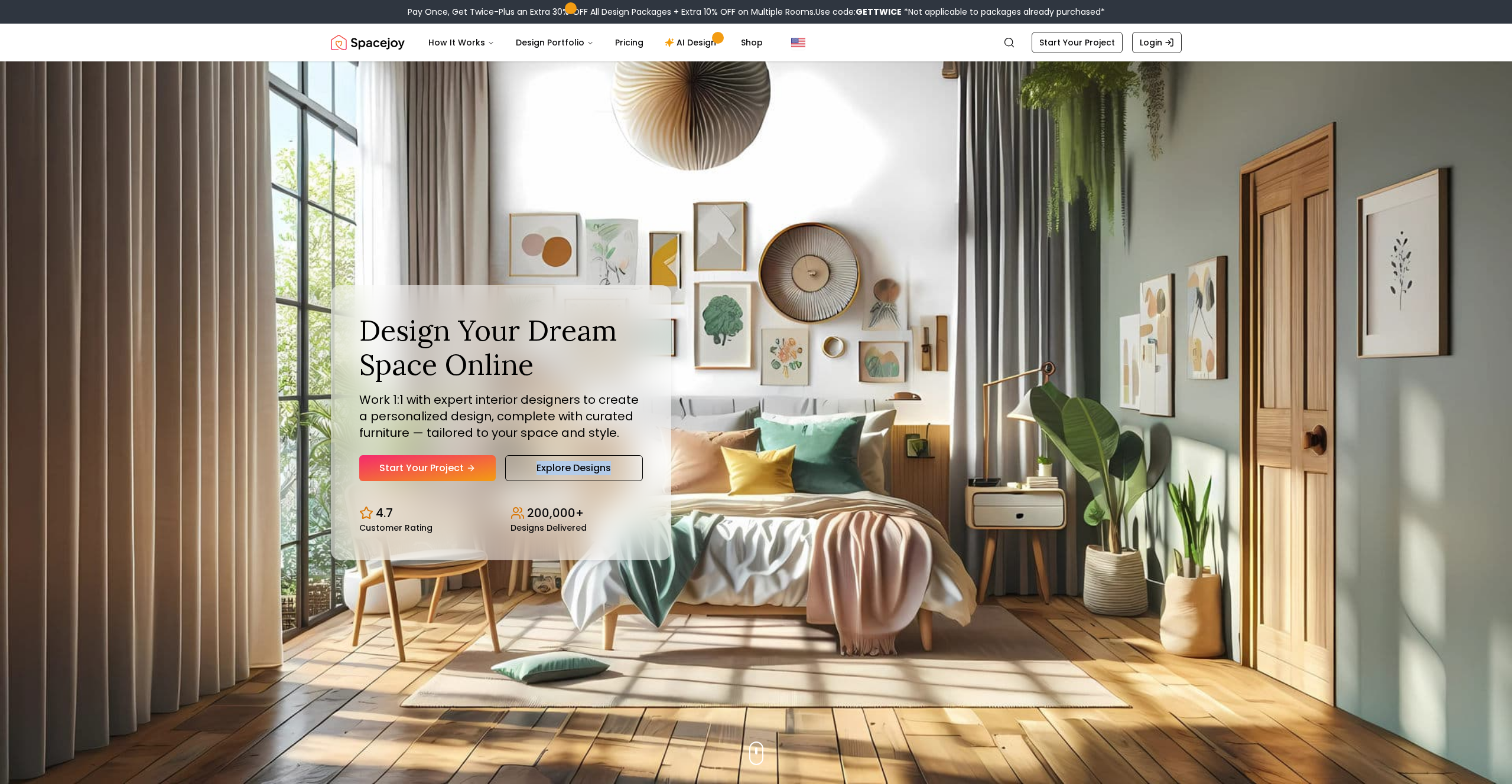
copy link "Explore Designs"
click at [690, 458] on div "Design Your Dream Space Online Work 1:1 with expert interior designers to creat…" at bounding box center [756, 423] width 907 height 723
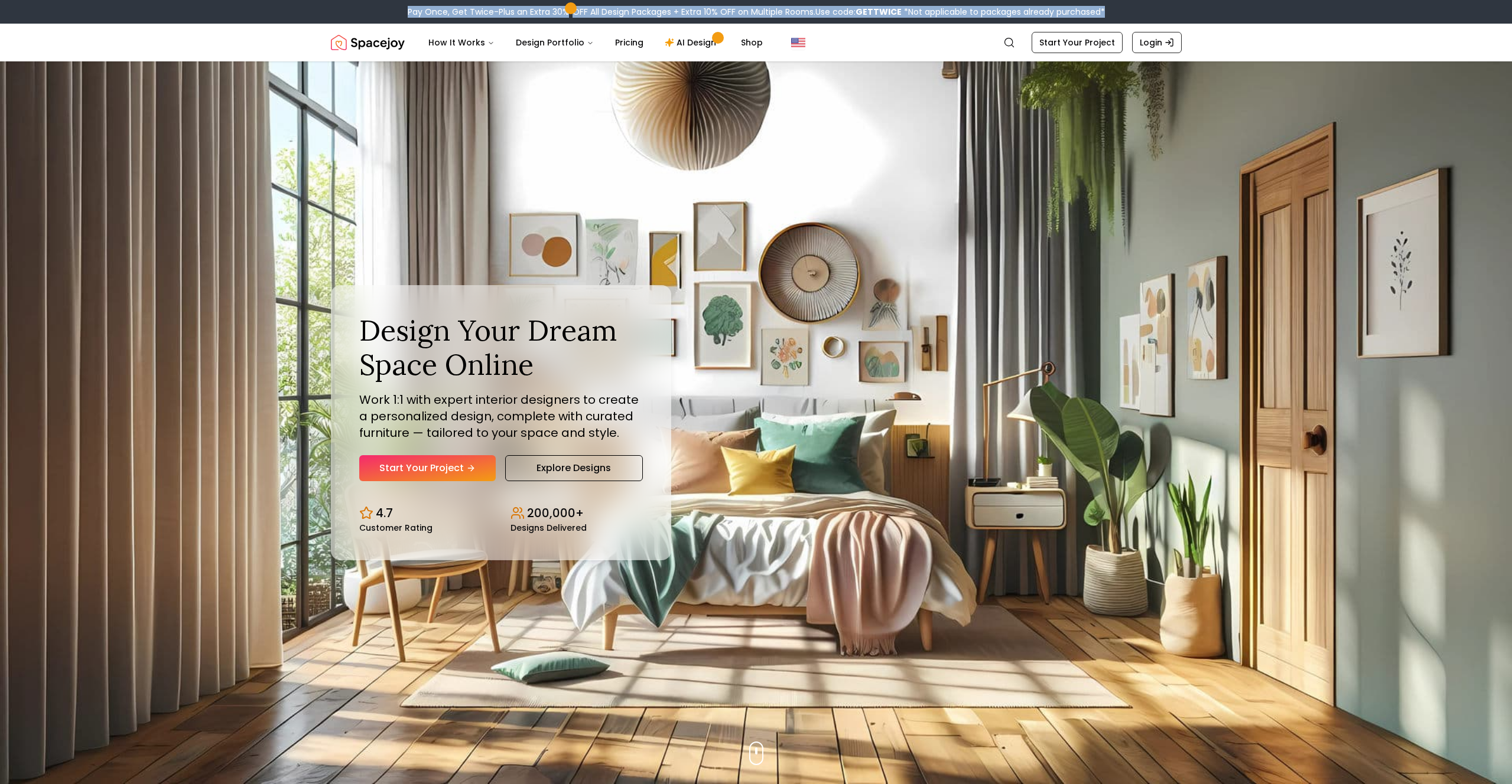
drag, startPoint x: 408, startPoint y: 9, endPoint x: 1116, endPoint y: 18, distance: 708.1
click at [1118, 16] on div "Pay Once, Get Twice-Plus an Extra 30% OFF All Design Packages + Extra 10% OFF o…" at bounding box center [756, 12] width 1512 height 24
copy div "Pay Once, Get Twice-Plus an Extra 30% OFF All Design Packages + Extra 10% OFF o…"
